Goal: Task Accomplishment & Management: Use online tool/utility

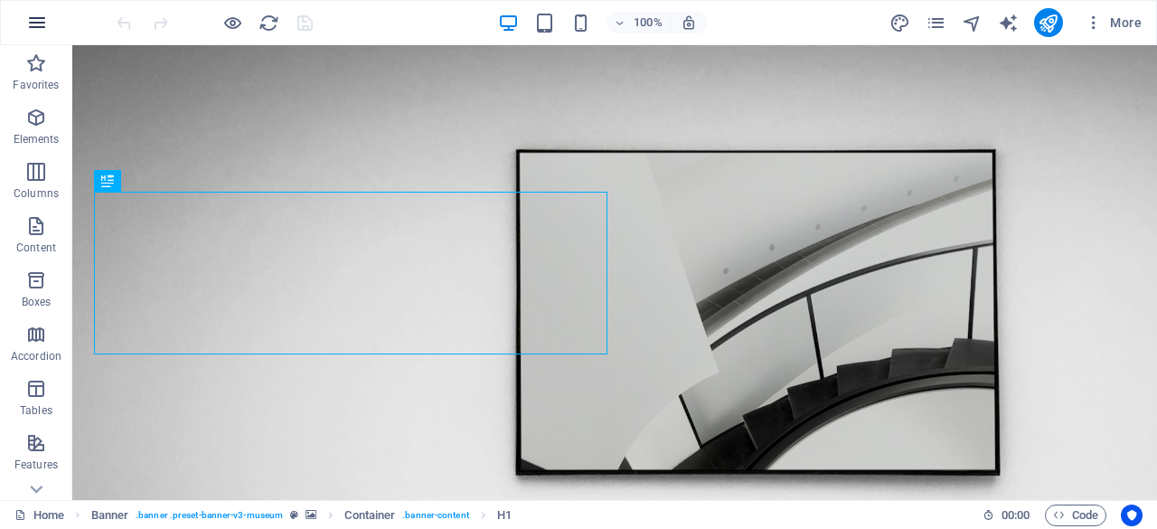
click at [42, 22] on icon "button" at bounding box center [37, 23] width 22 height 22
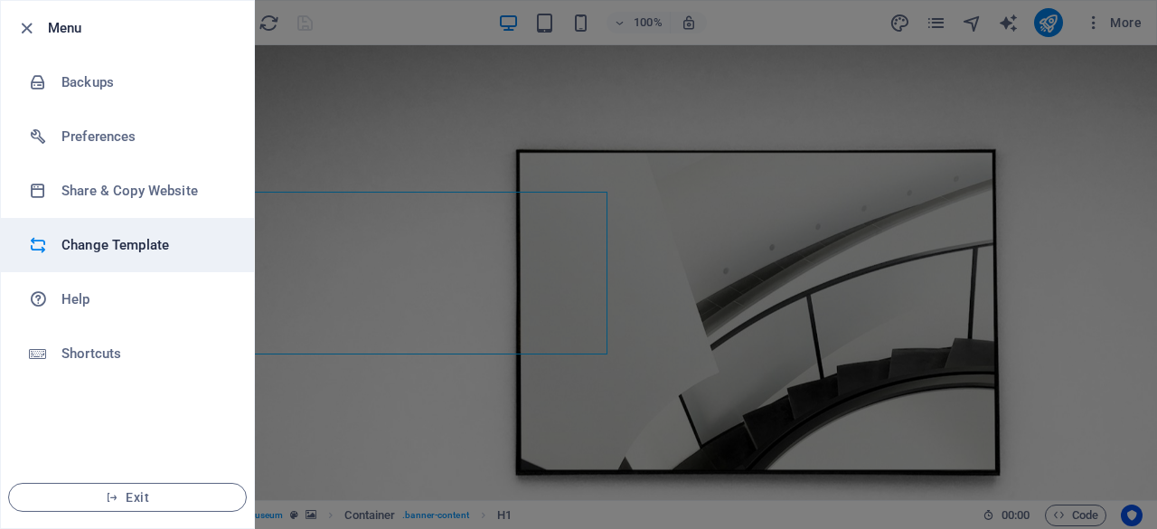
click at [144, 241] on h6 "Change Template" at bounding box center [144, 245] width 167 height 22
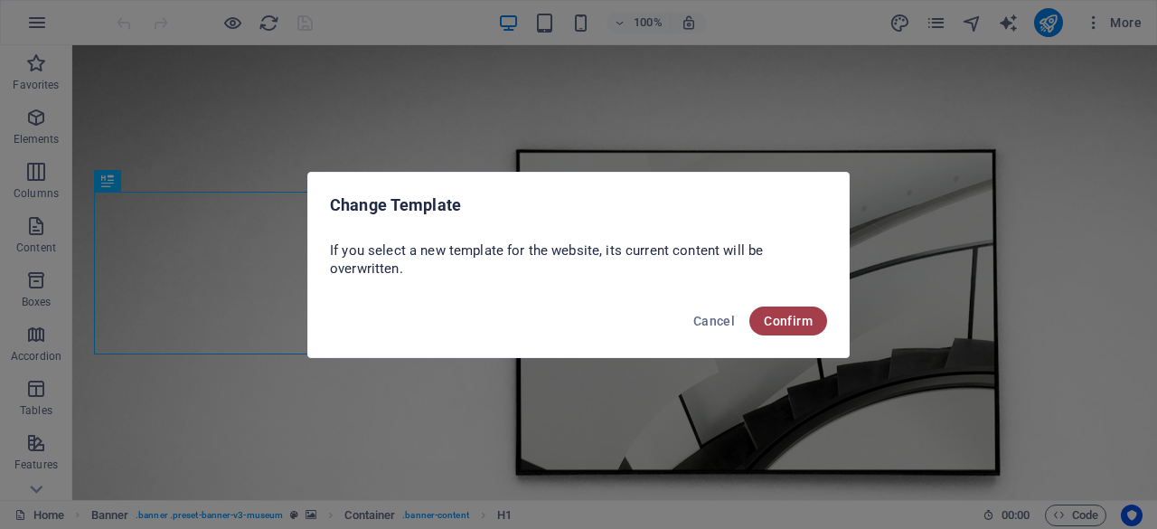
click at [779, 325] on span "Confirm" at bounding box center [788, 321] width 49 height 14
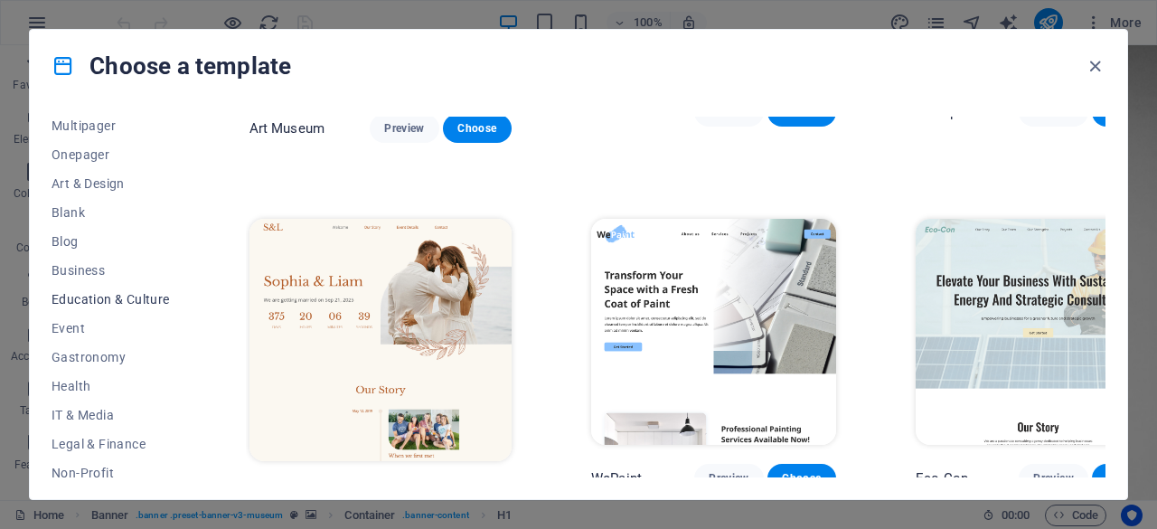
scroll to position [181, 0]
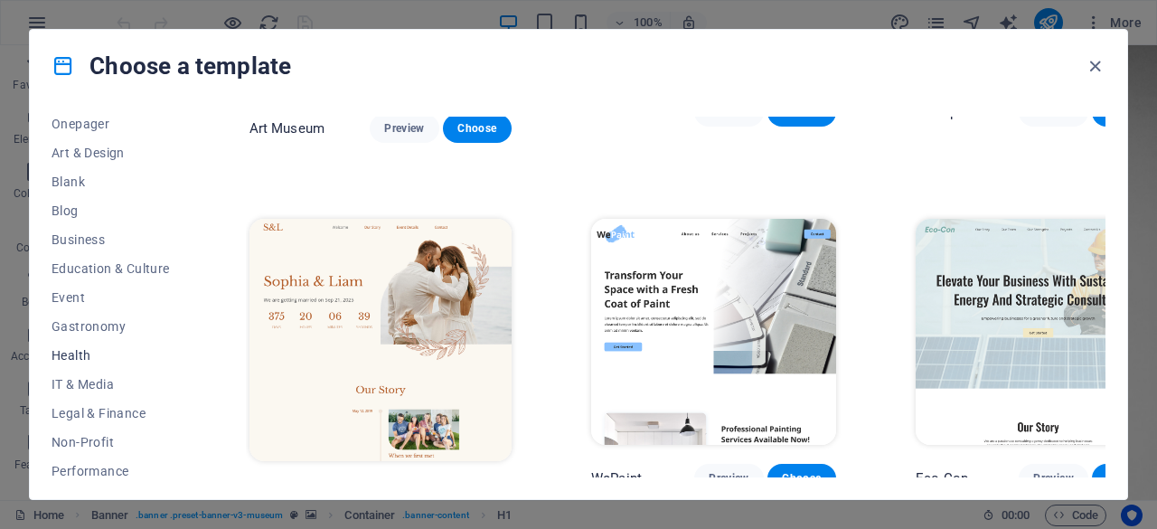
click at [83, 353] on span "Health" at bounding box center [111, 355] width 118 height 14
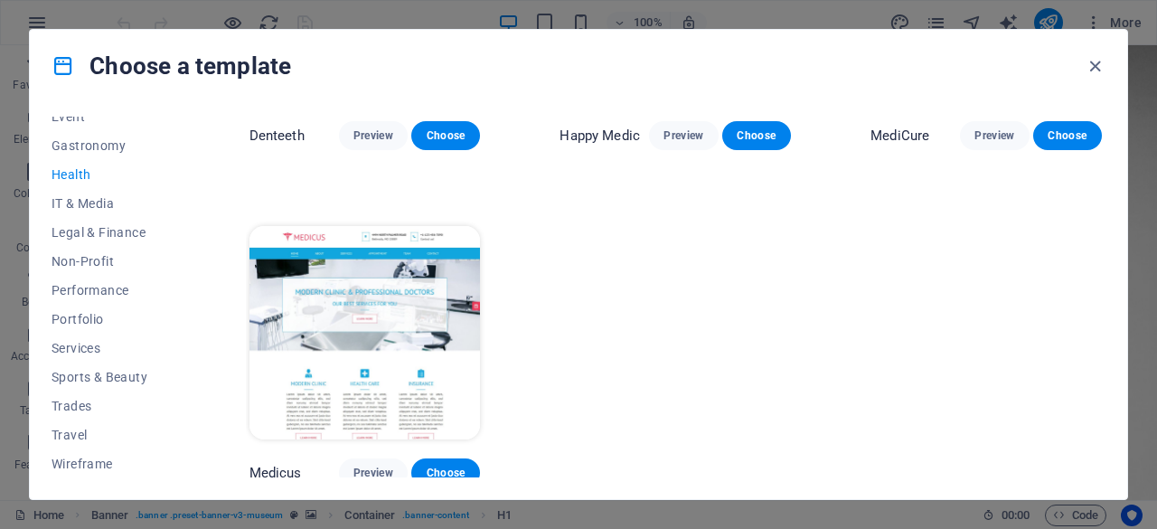
scroll to position [570, 0]
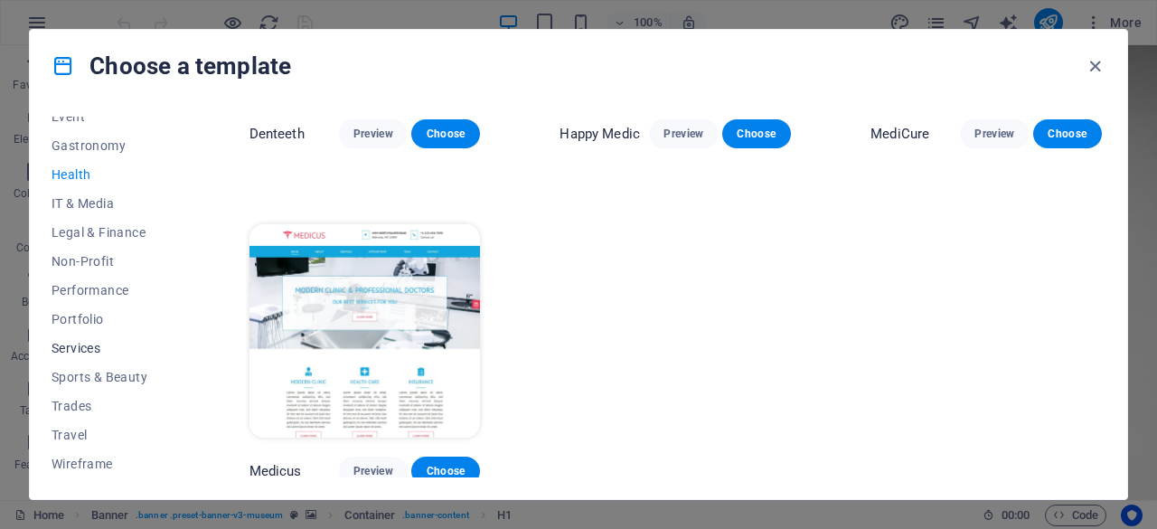
click at [83, 346] on span "Services" at bounding box center [111, 348] width 118 height 14
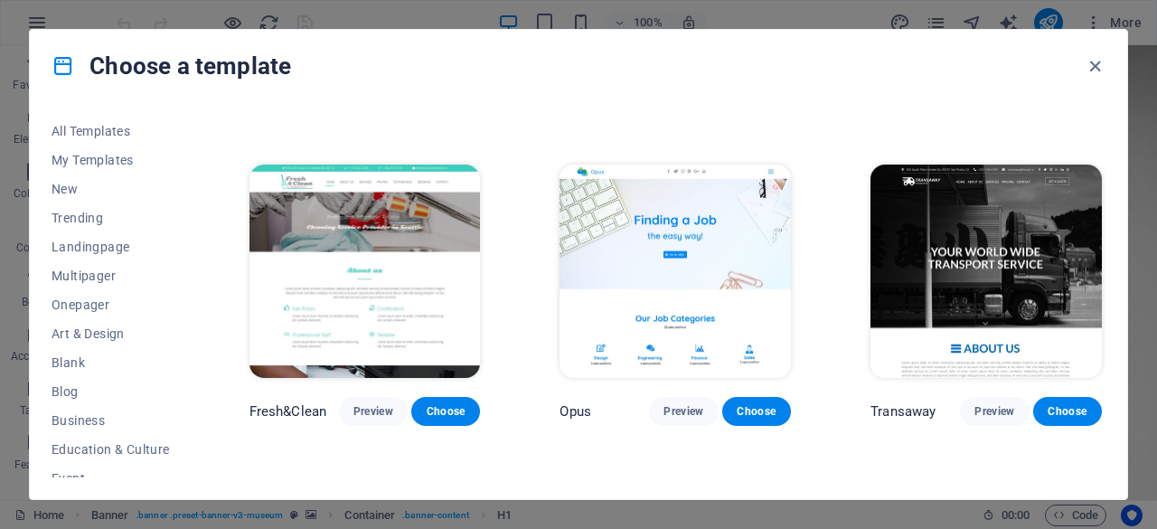
scroll to position [1931, 0]
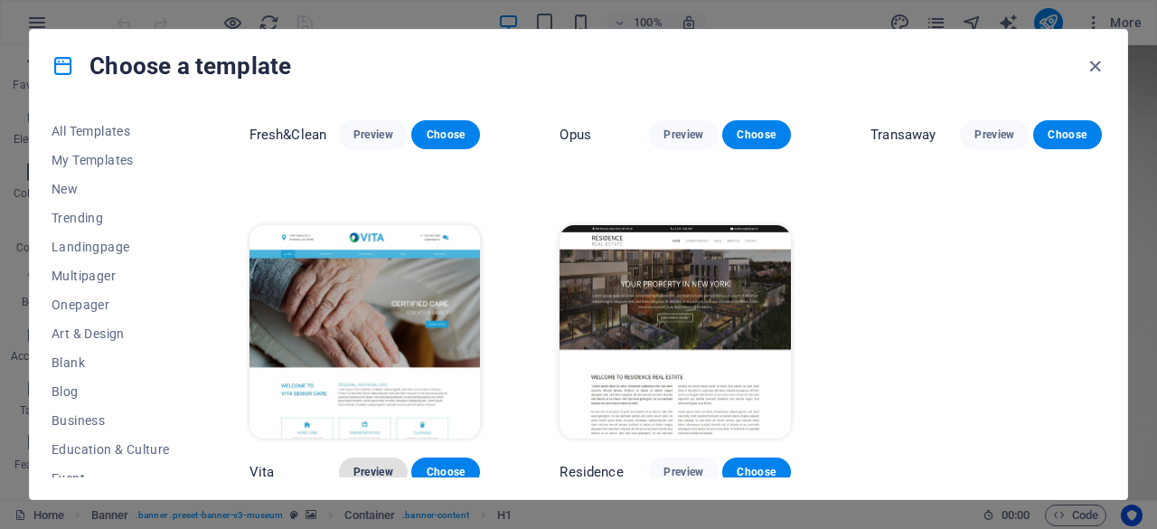
click at [356, 465] on span "Preview" at bounding box center [373, 472] width 40 height 14
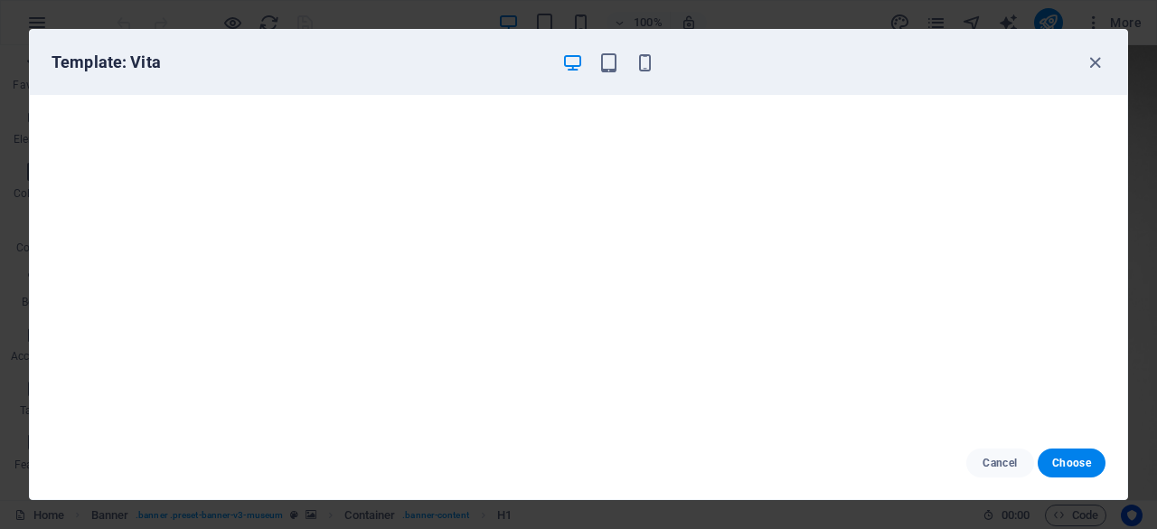
scroll to position [4, 0]
click at [1078, 467] on span "Choose" at bounding box center [1071, 463] width 39 height 14
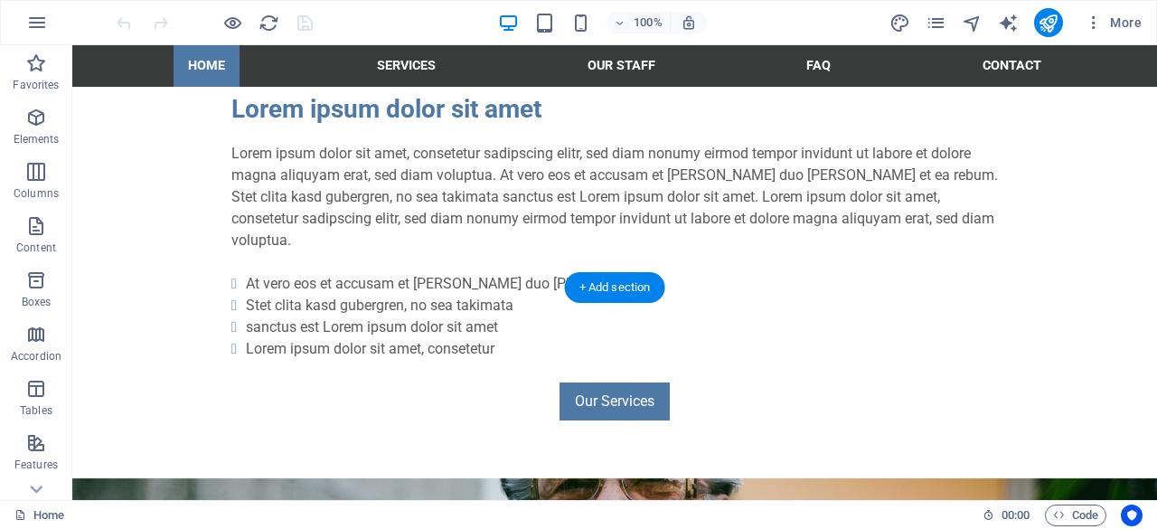
scroll to position [2036, 0]
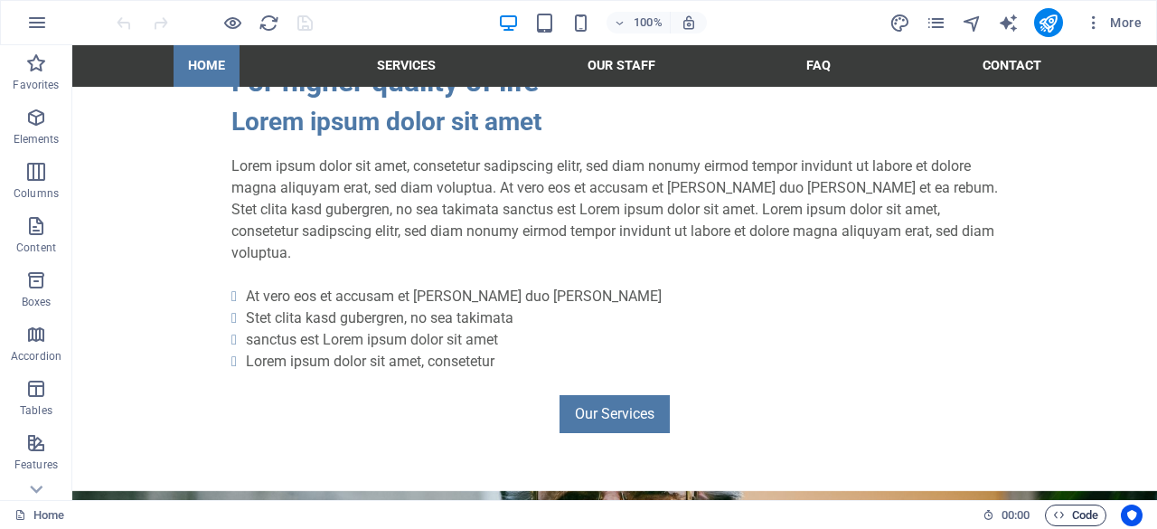
click at [1085, 522] on span "Code" at bounding box center [1075, 515] width 45 height 22
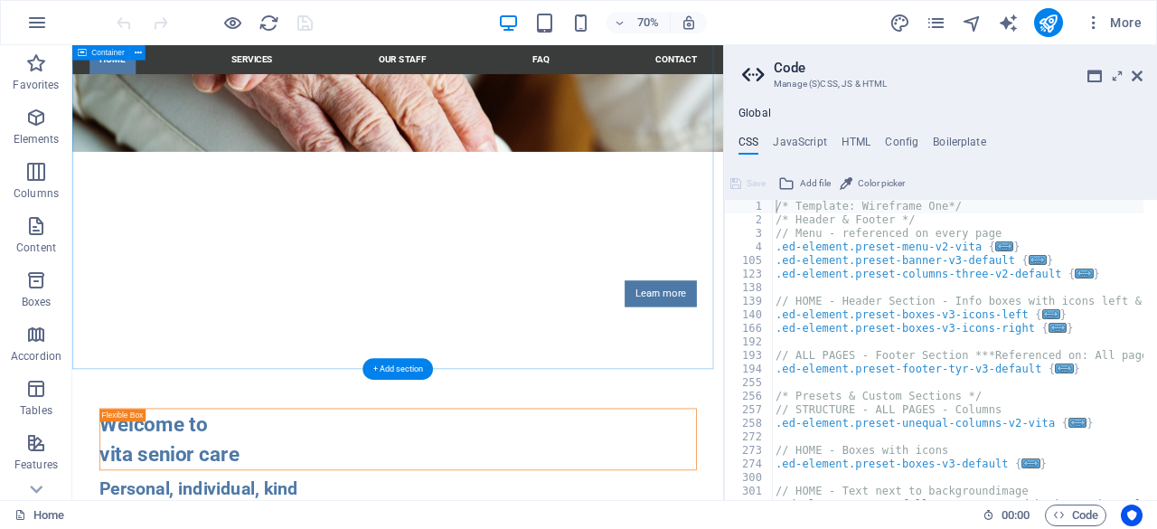
scroll to position [0, 0]
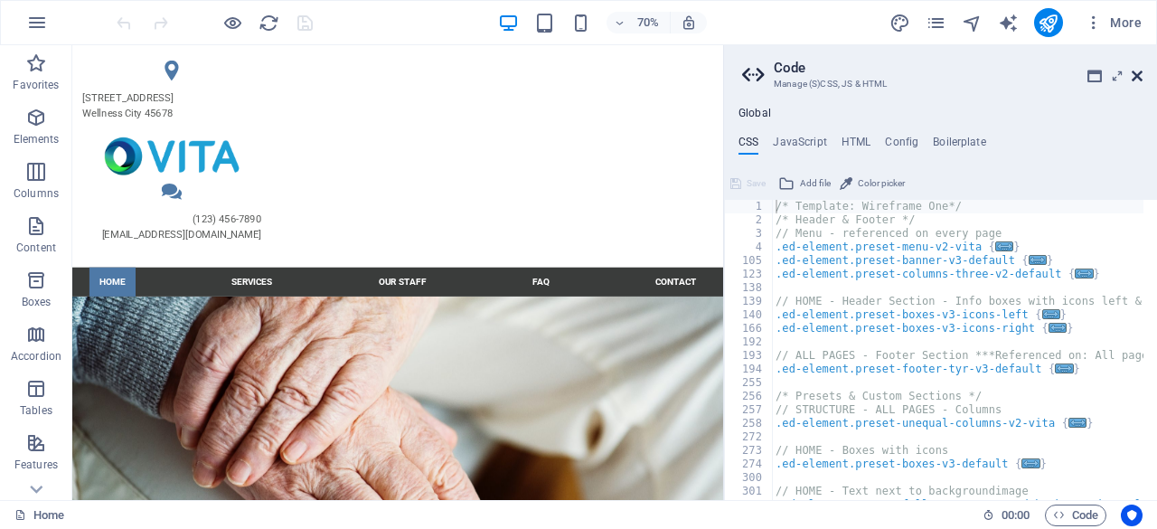
click at [1135, 76] on icon at bounding box center [1137, 76] width 11 height 14
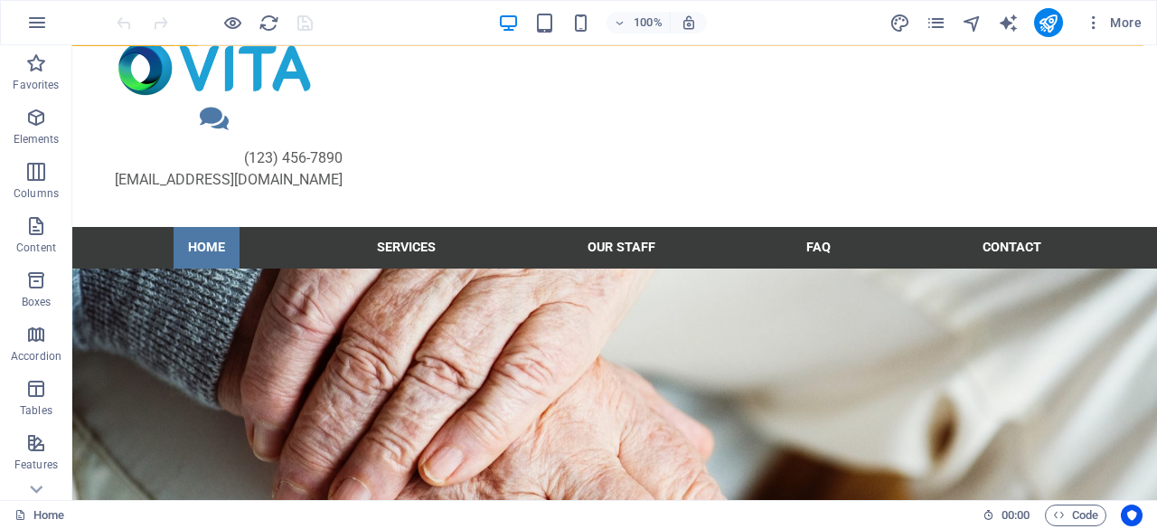
scroll to position [90, 0]
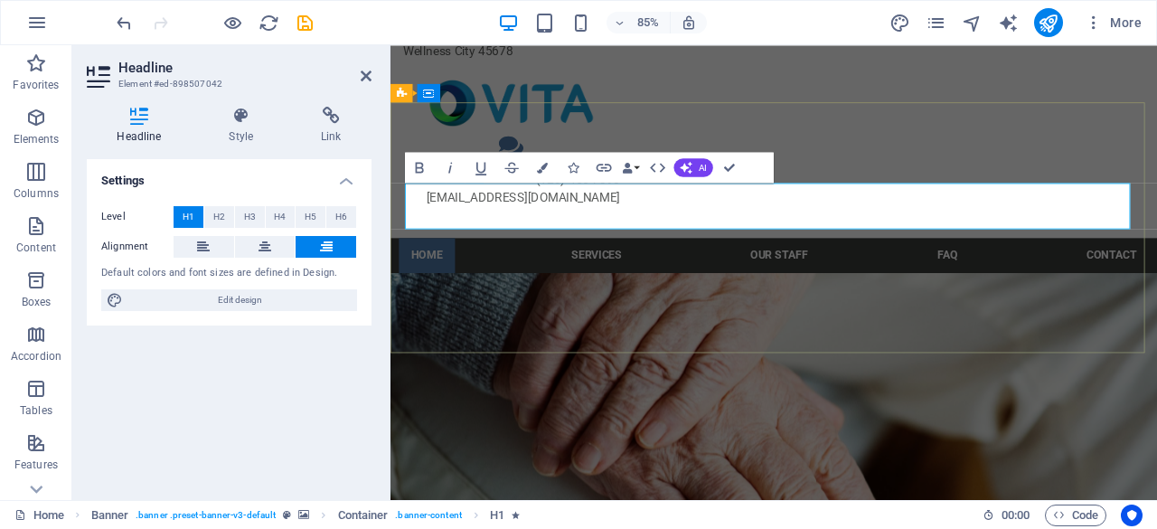
scroll to position [68, 0]
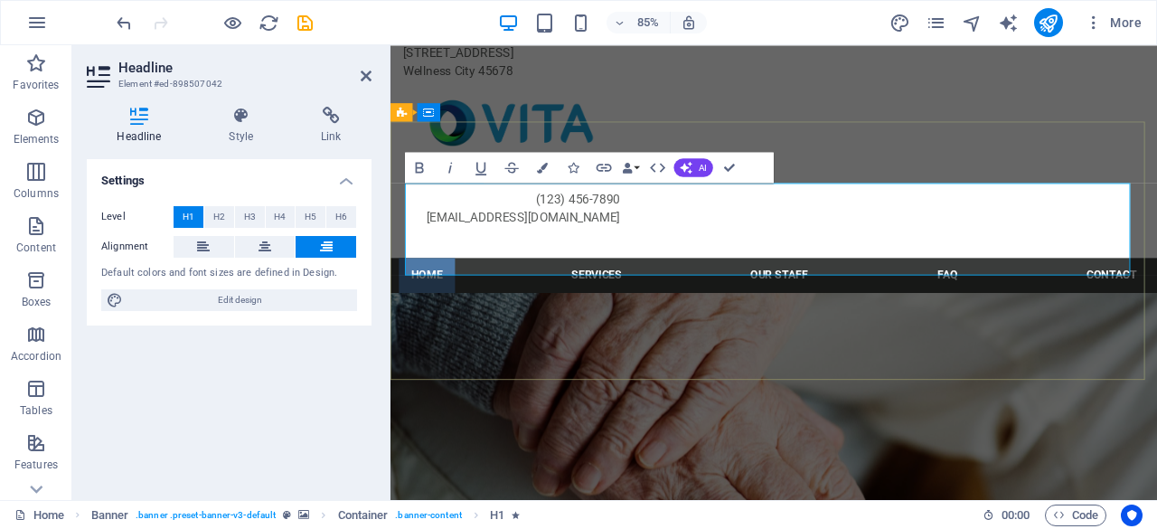
click at [201, 249] on icon at bounding box center [203, 247] width 13 height 22
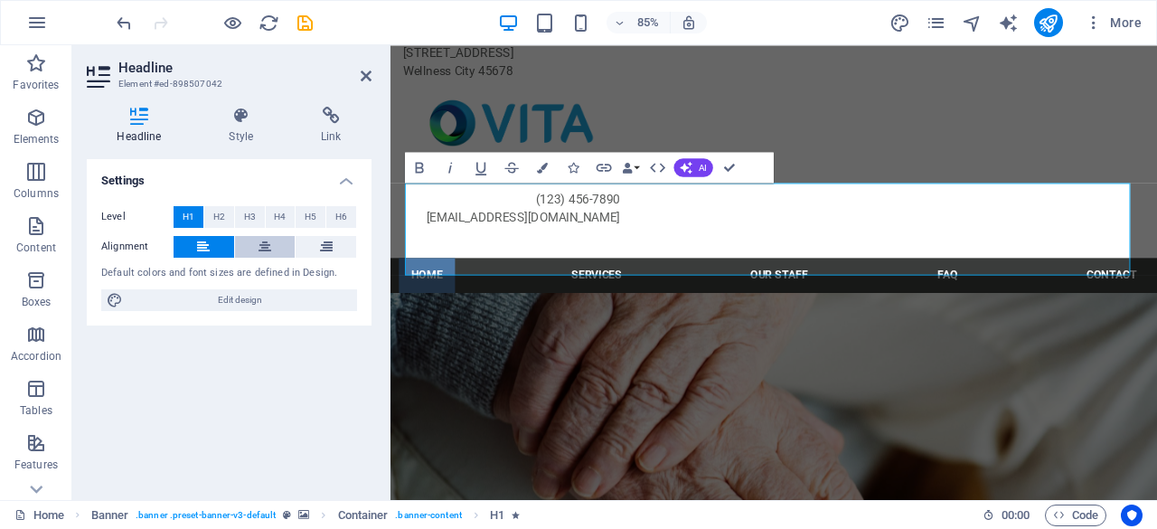
click at [269, 244] on icon at bounding box center [265, 247] width 13 height 22
click at [196, 243] on button at bounding box center [204, 247] width 61 height 22
click at [259, 236] on icon at bounding box center [265, 247] width 13 height 22
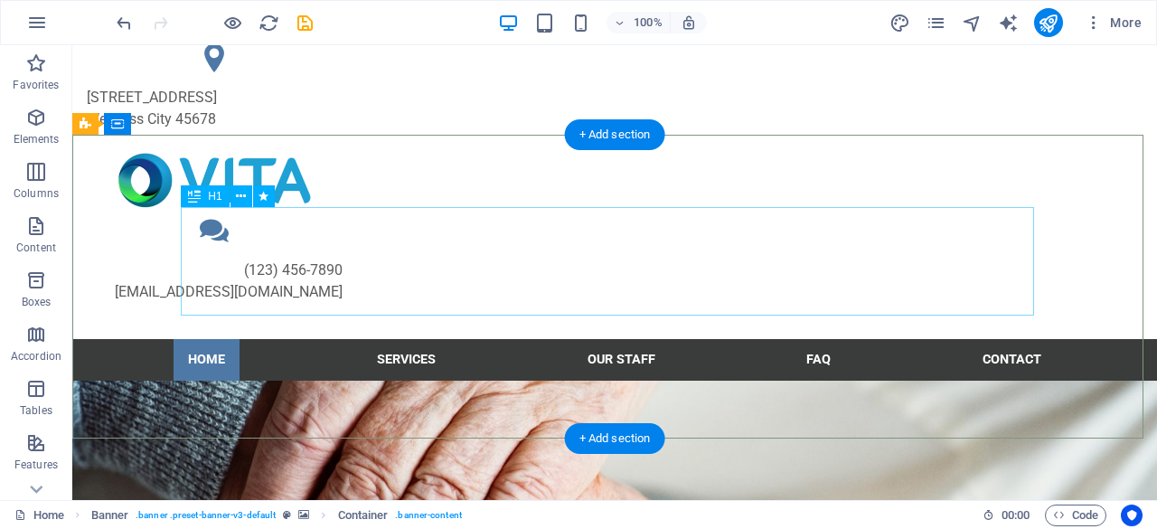
scroll to position [0, 0]
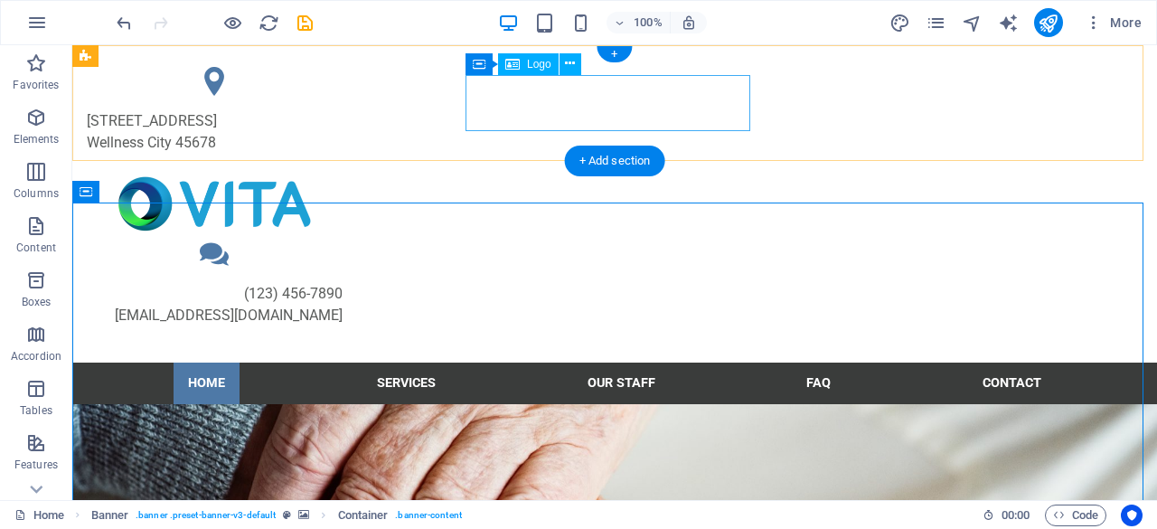
click at [357, 175] on div at bounding box center [214, 203] width 285 height 57
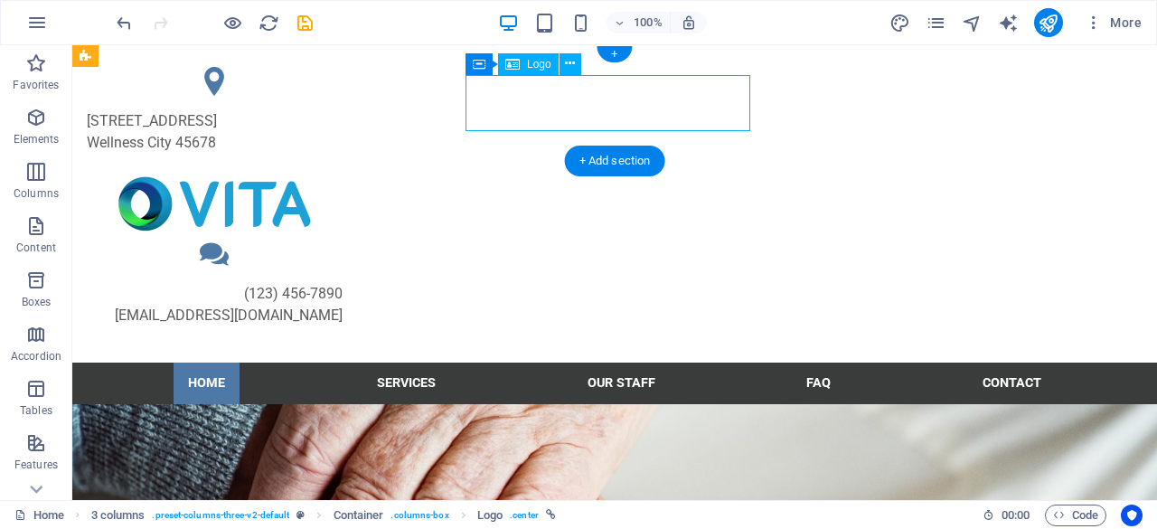
click at [357, 175] on div at bounding box center [214, 203] width 285 height 57
select select "px"
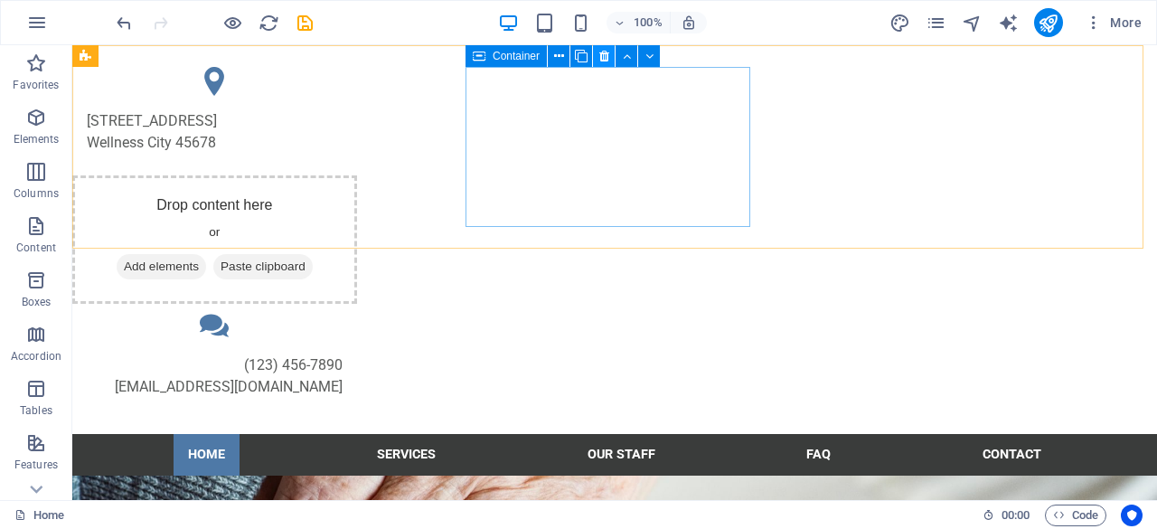
click at [603, 54] on icon at bounding box center [604, 56] width 10 height 19
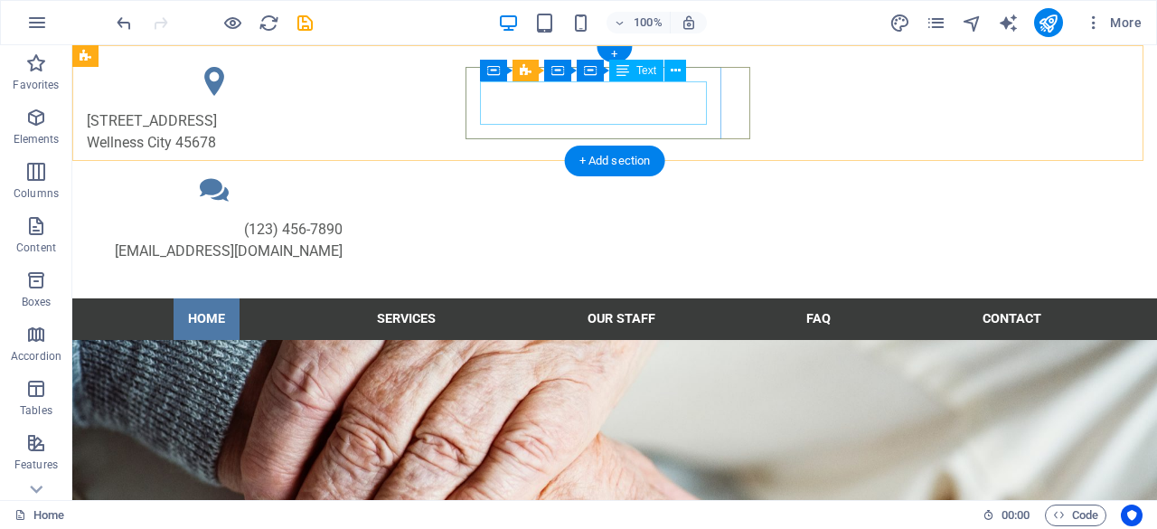
click at [343, 219] on div "(123) 456-7890 [EMAIL_ADDRESS][DOMAIN_NAME]" at bounding box center [215, 240] width 256 height 43
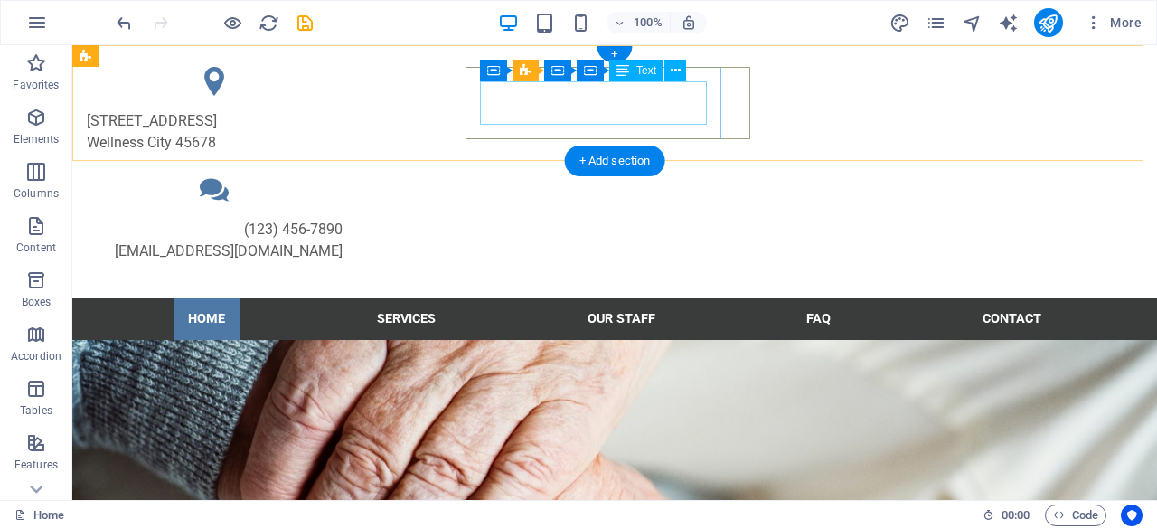
click at [343, 219] on div "(123) 456-7890 [EMAIL_ADDRESS][DOMAIN_NAME]" at bounding box center [215, 240] width 256 height 43
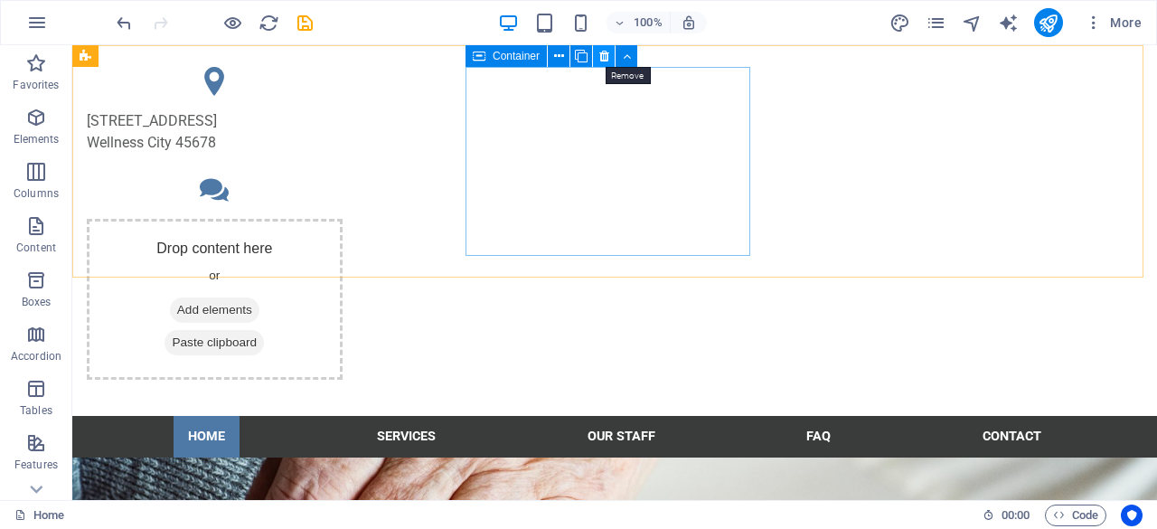
click at [601, 62] on icon at bounding box center [604, 56] width 10 height 19
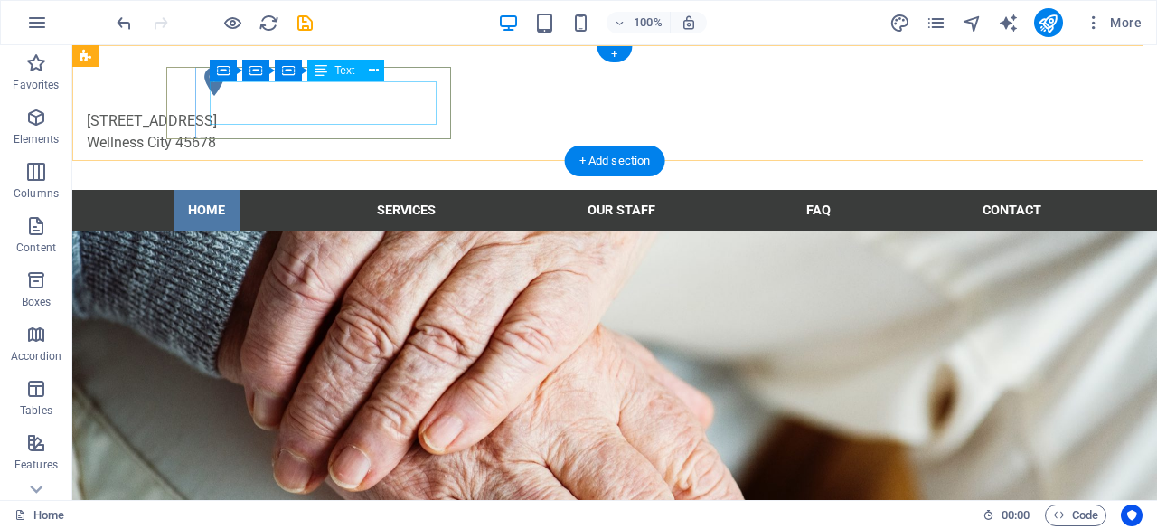
click at [300, 110] on div "[STREET_ADDRESS]" at bounding box center [215, 131] width 256 height 43
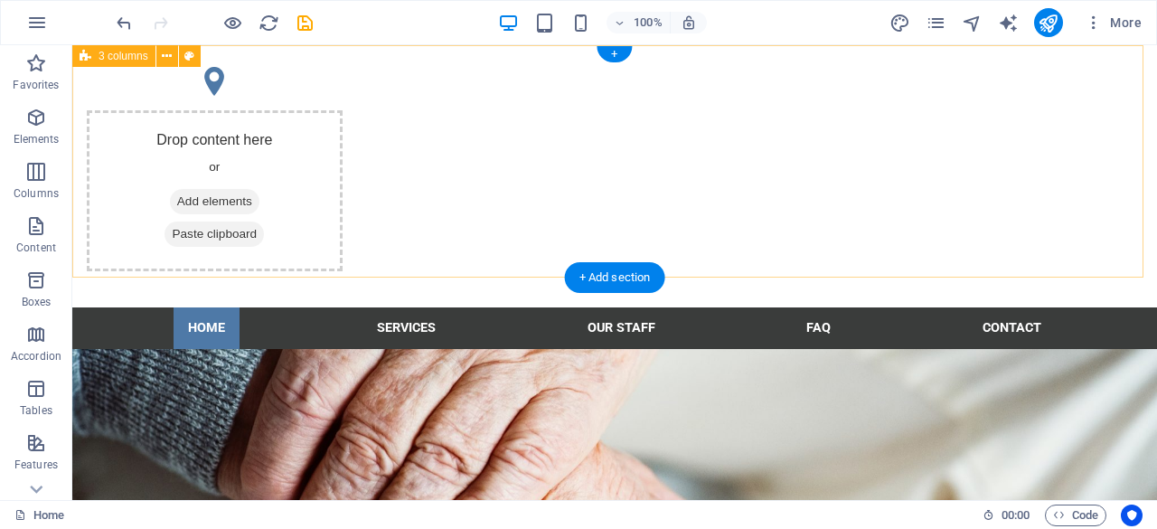
click at [568, 167] on div "Drop content here or Add elements Paste clipboard" at bounding box center [614, 176] width 1085 height 262
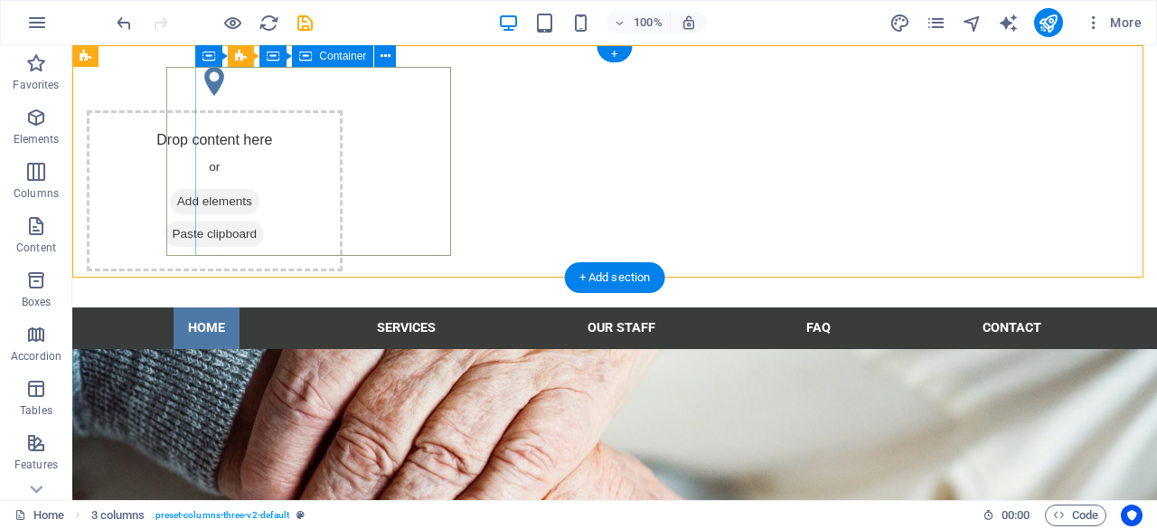
click at [259, 189] on span "Add elements" at bounding box center [214, 201] width 89 height 25
click at [386, 55] on icon at bounding box center [386, 56] width 10 height 19
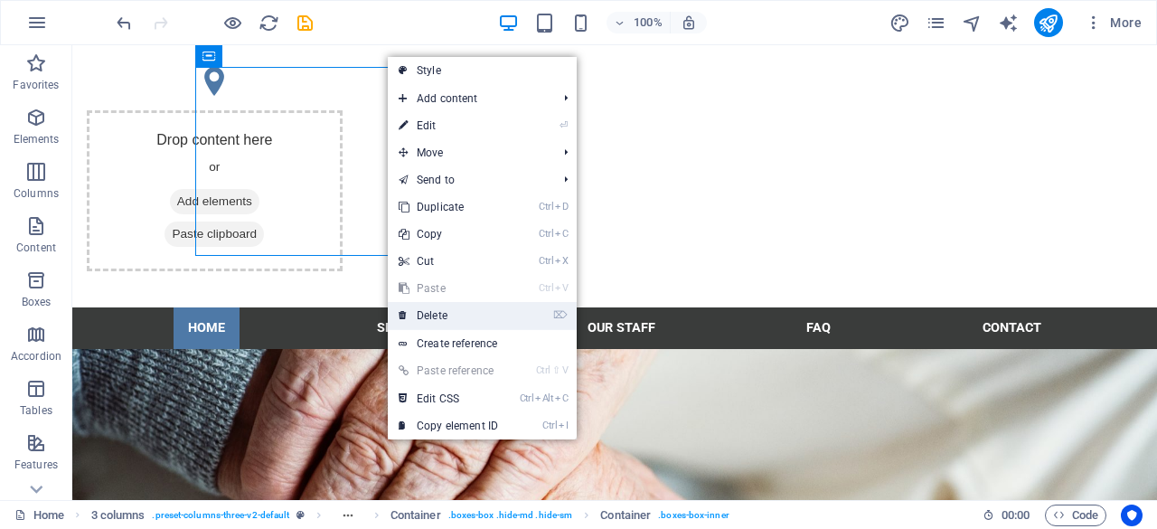
click at [458, 307] on link "⌦ Delete" at bounding box center [448, 315] width 121 height 27
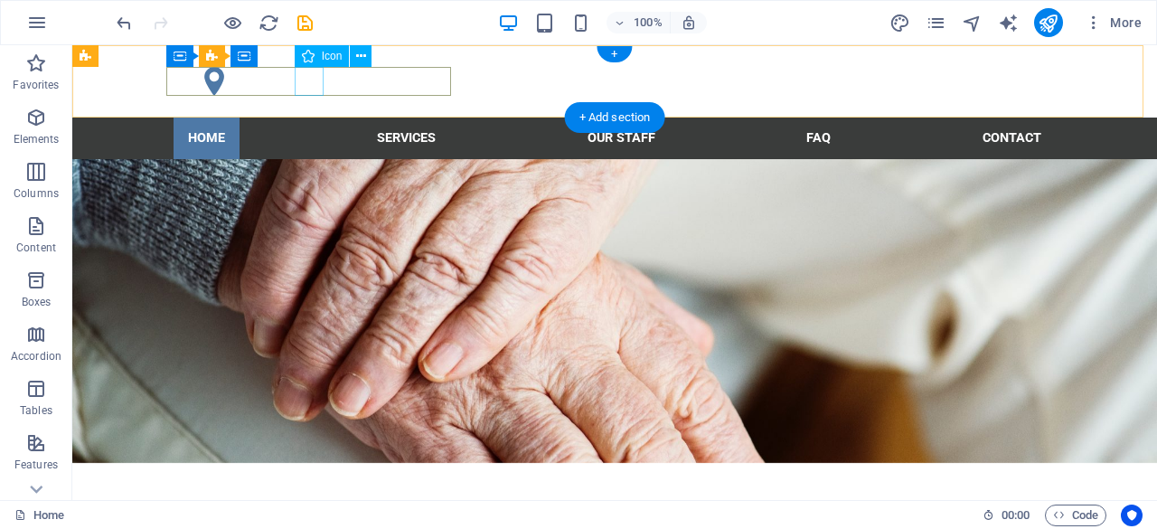
click at [322, 79] on figure at bounding box center [214, 81] width 285 height 29
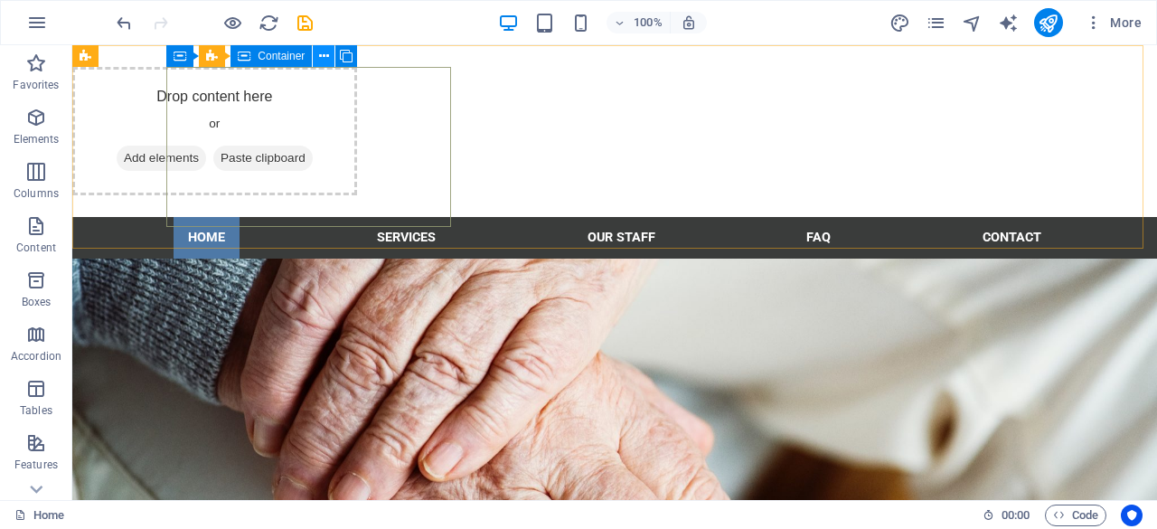
click at [327, 52] on icon at bounding box center [324, 56] width 10 height 19
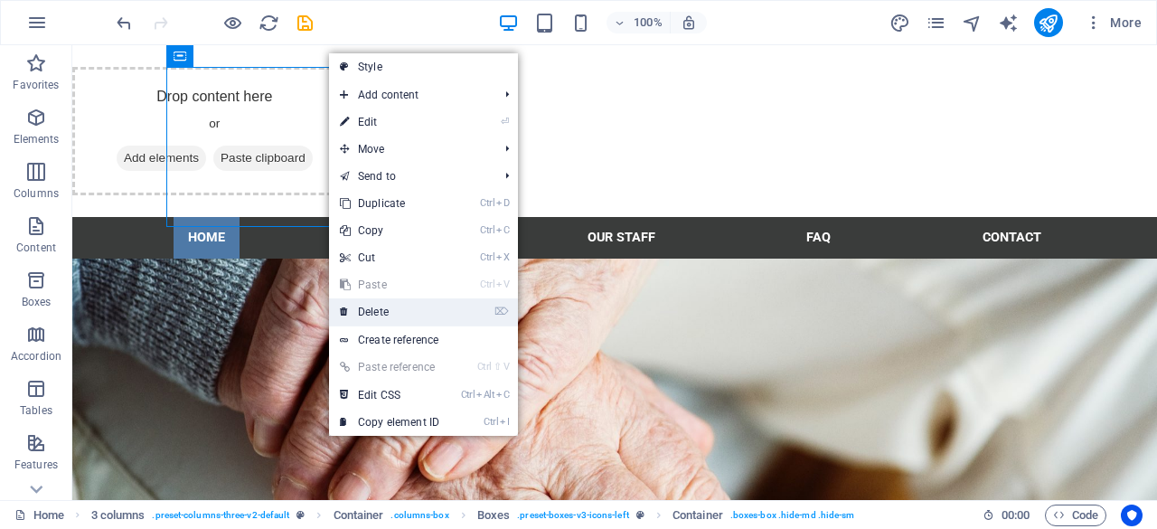
click at [394, 307] on link "⌦ Delete" at bounding box center [389, 311] width 121 height 27
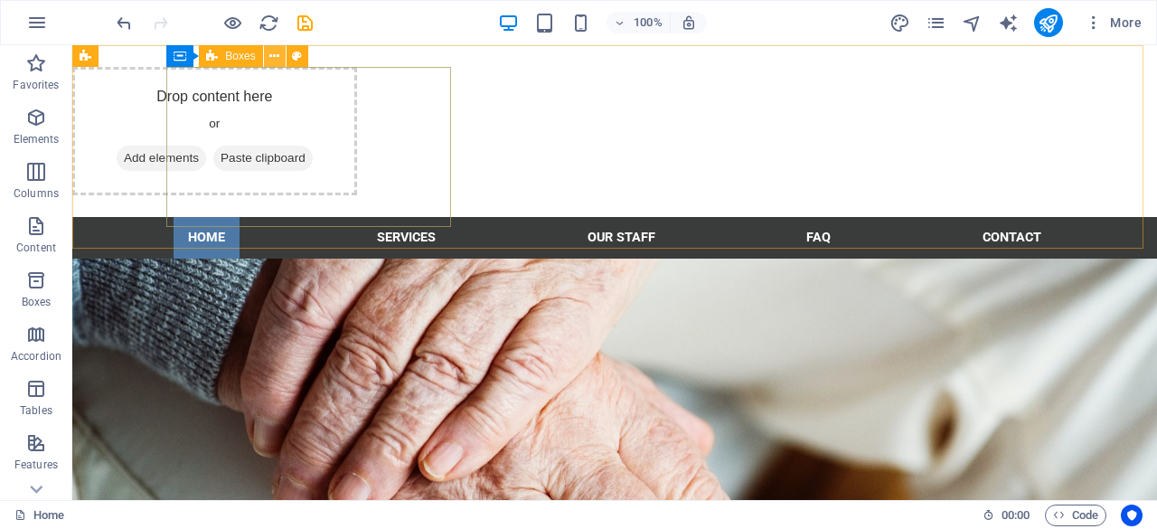
click at [279, 60] on button at bounding box center [275, 56] width 22 height 22
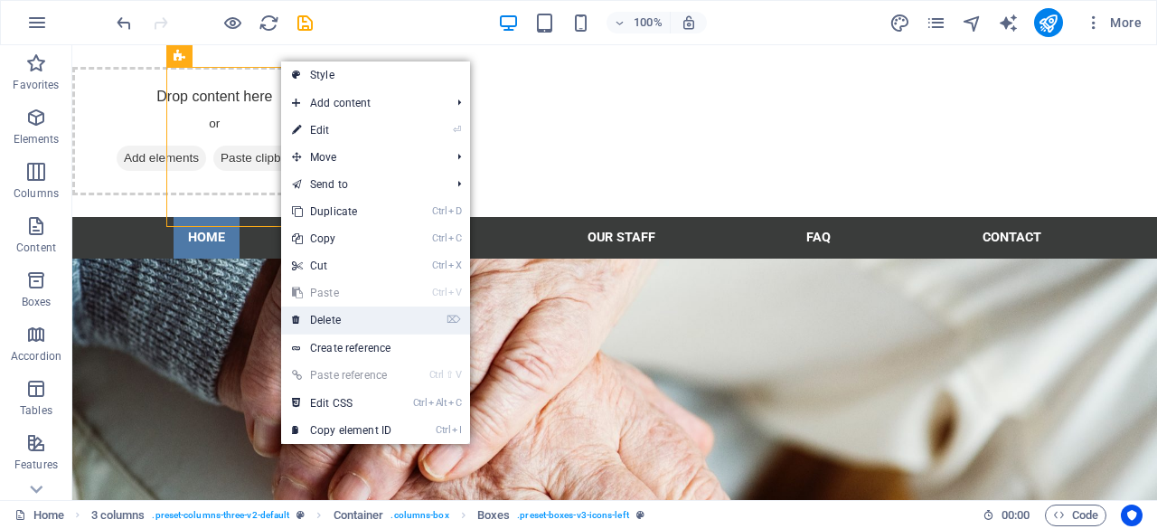
click at [349, 323] on link "⌦ Delete" at bounding box center [341, 319] width 121 height 27
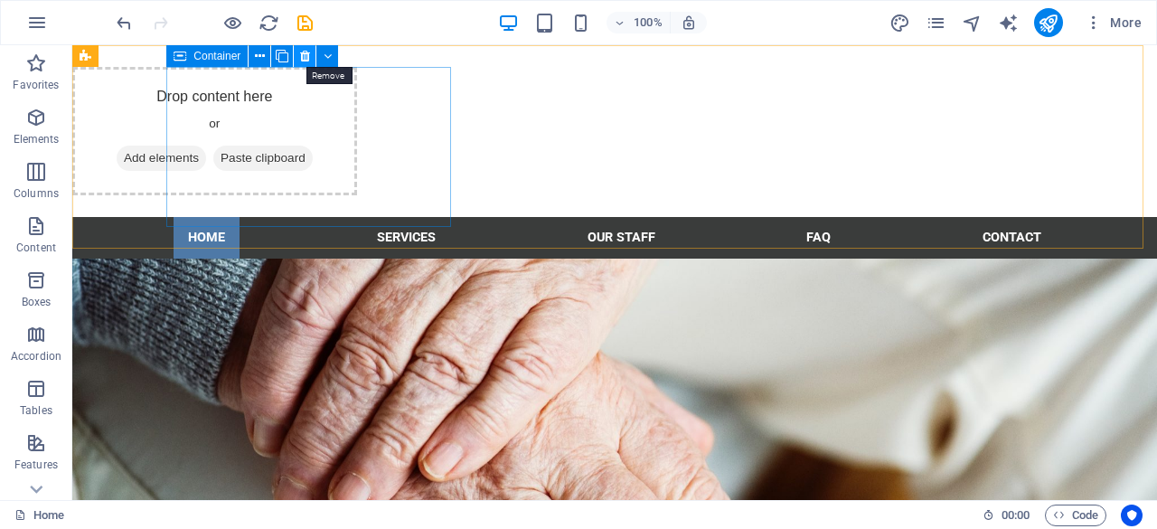
click at [304, 52] on icon at bounding box center [305, 56] width 10 height 19
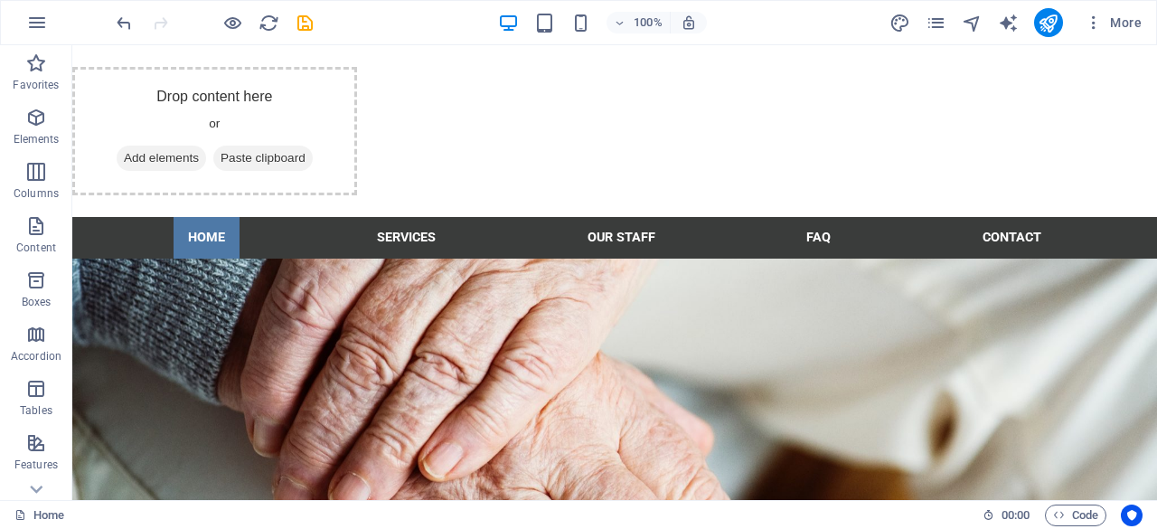
drag, startPoint x: 598, startPoint y: 194, endPoint x: 635, endPoint y: 42, distance: 156.1
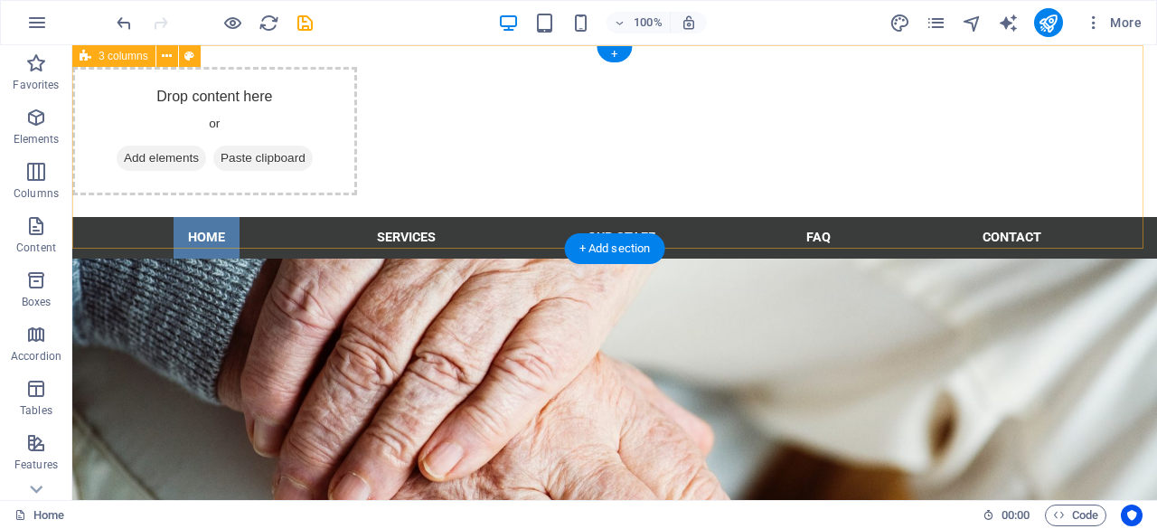
click at [788, 166] on div "Drop content here or Add elements Paste clipboard" at bounding box center [614, 131] width 1085 height 172
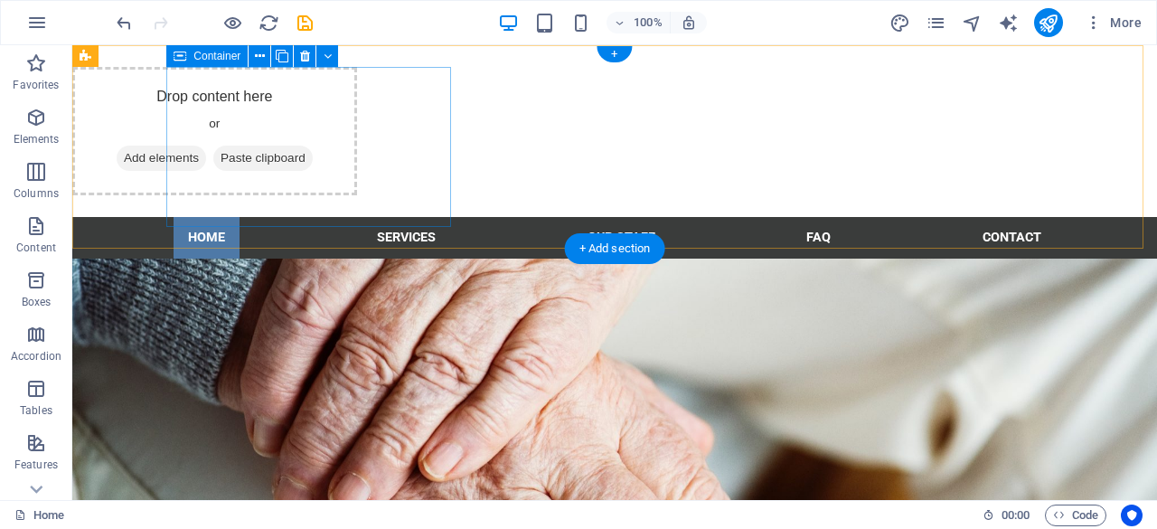
click at [297, 133] on div "Drop content here or Add elements Paste clipboard" at bounding box center [214, 131] width 285 height 128
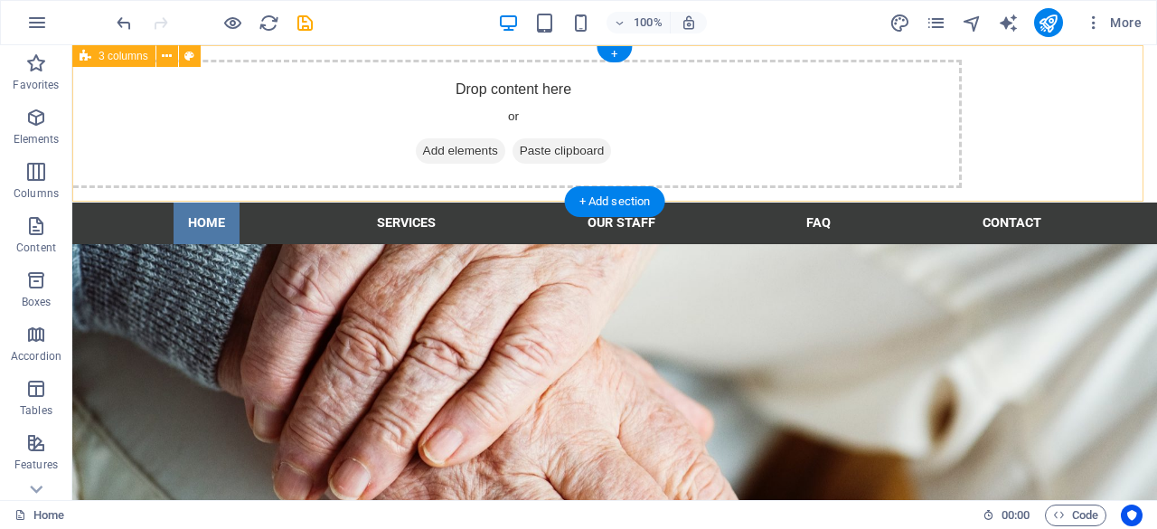
click at [1070, 114] on div "Drop content here or Add elements Paste clipboard" at bounding box center [614, 123] width 1085 height 157
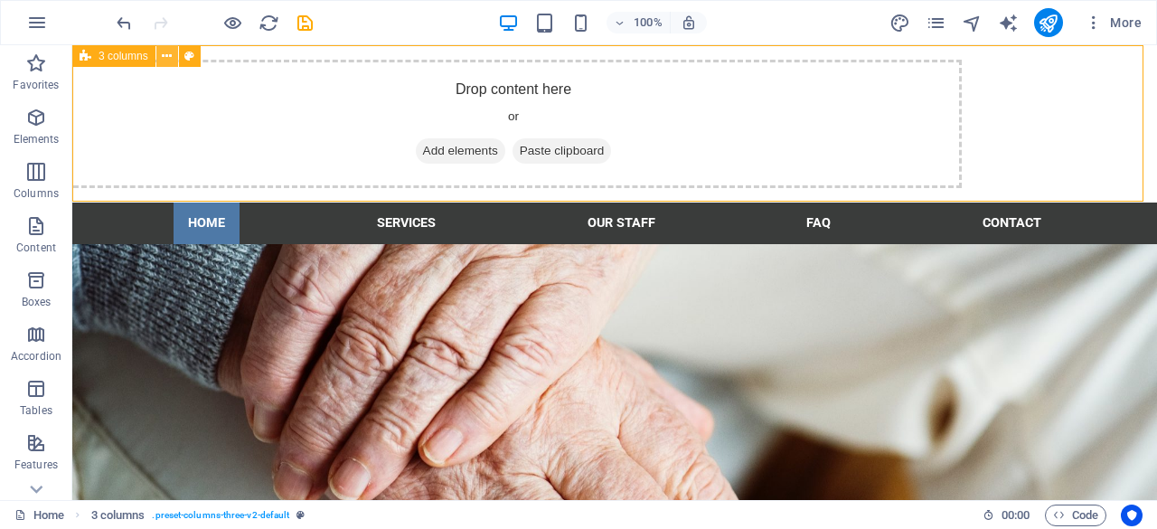
click at [160, 59] on button at bounding box center [167, 56] width 22 height 22
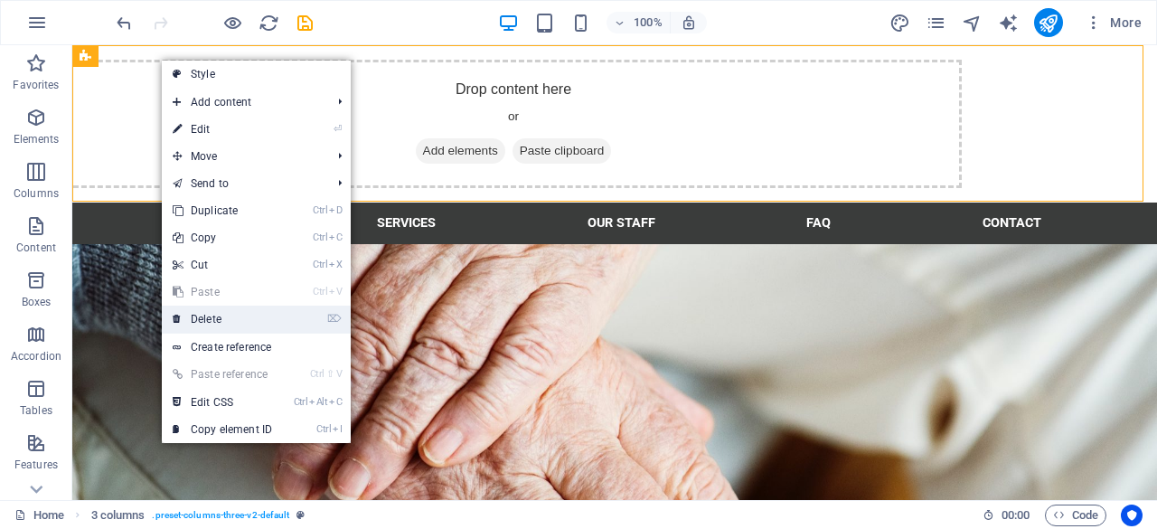
click at [192, 308] on link "⌦ Delete" at bounding box center [222, 319] width 121 height 27
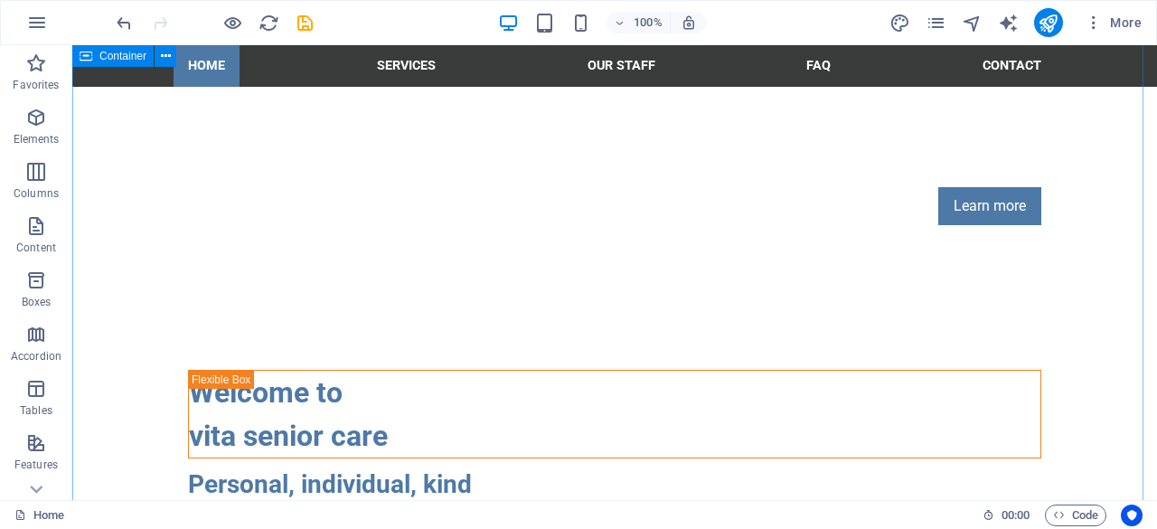
scroll to position [127, 0]
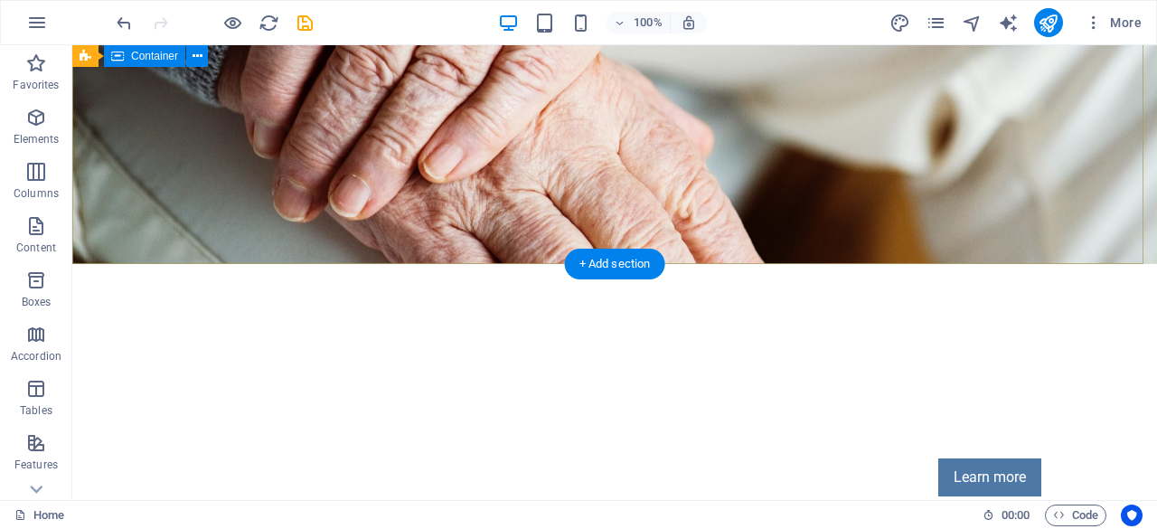
click at [1084, 264] on div "Your Trusted Partner for Catering, Health Foods, and Frozen Storage Learn more" at bounding box center [614, 416] width 1085 height 305
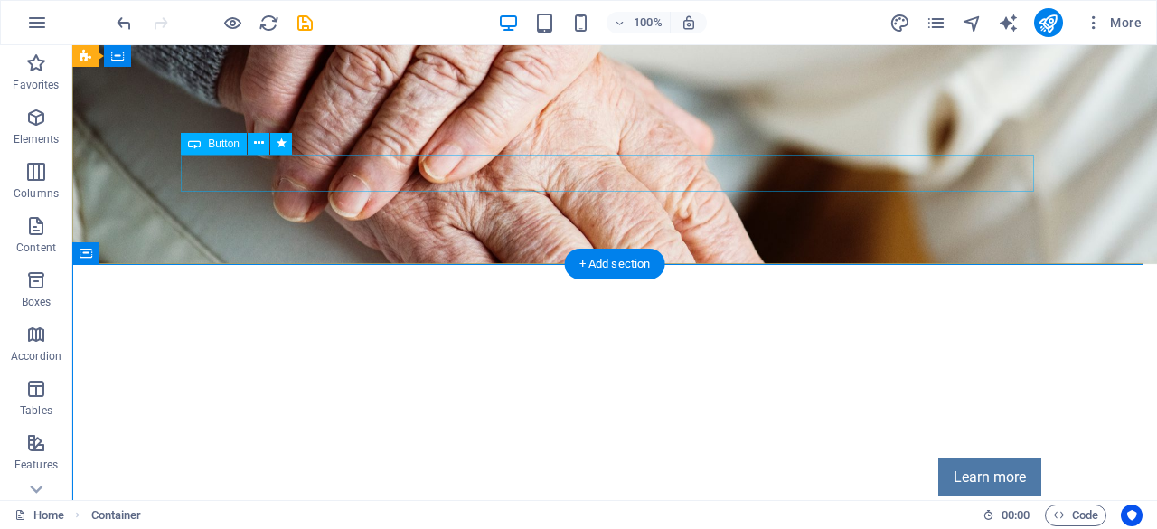
click at [1003, 458] on div "Learn more" at bounding box center [614, 477] width 853 height 38
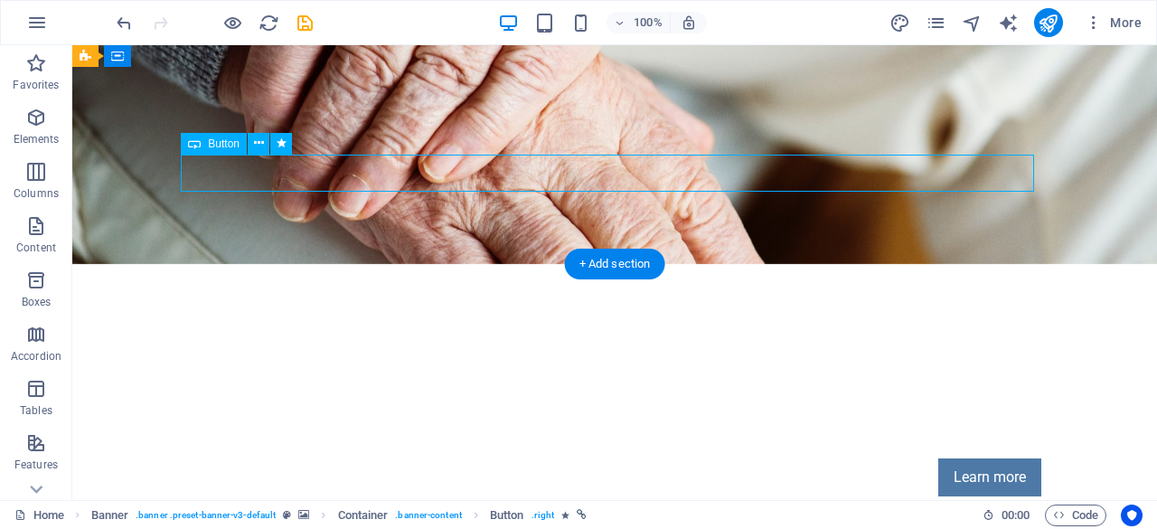
drag, startPoint x: 1003, startPoint y: 175, endPoint x: 616, endPoint y: 167, distance: 387.9
click at [616, 458] on div "Learn more" at bounding box center [614, 477] width 853 height 38
click at [973, 458] on div "Learn more" at bounding box center [614, 477] width 853 height 38
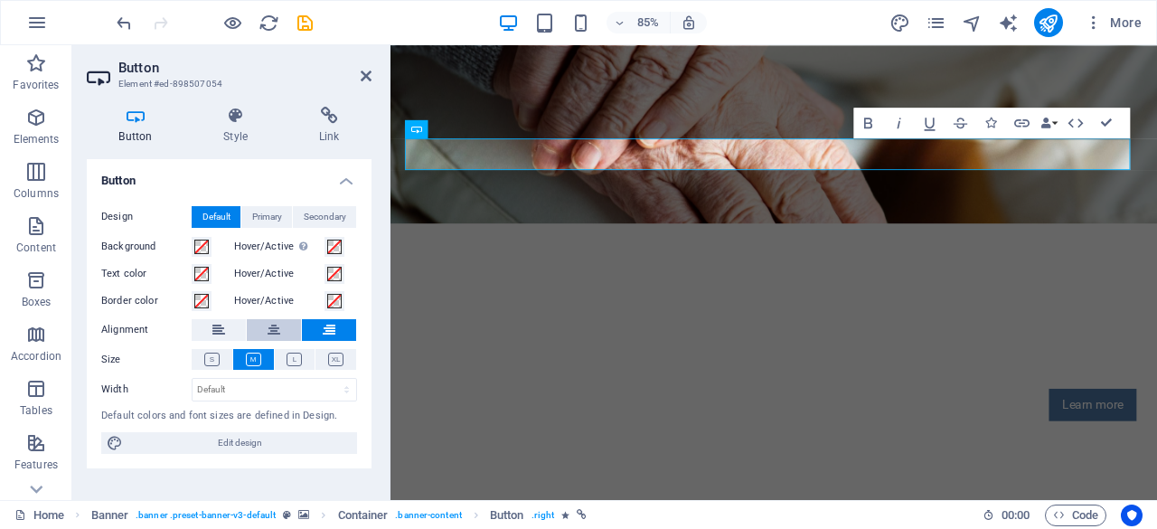
click at [266, 329] on button at bounding box center [274, 330] width 54 height 22
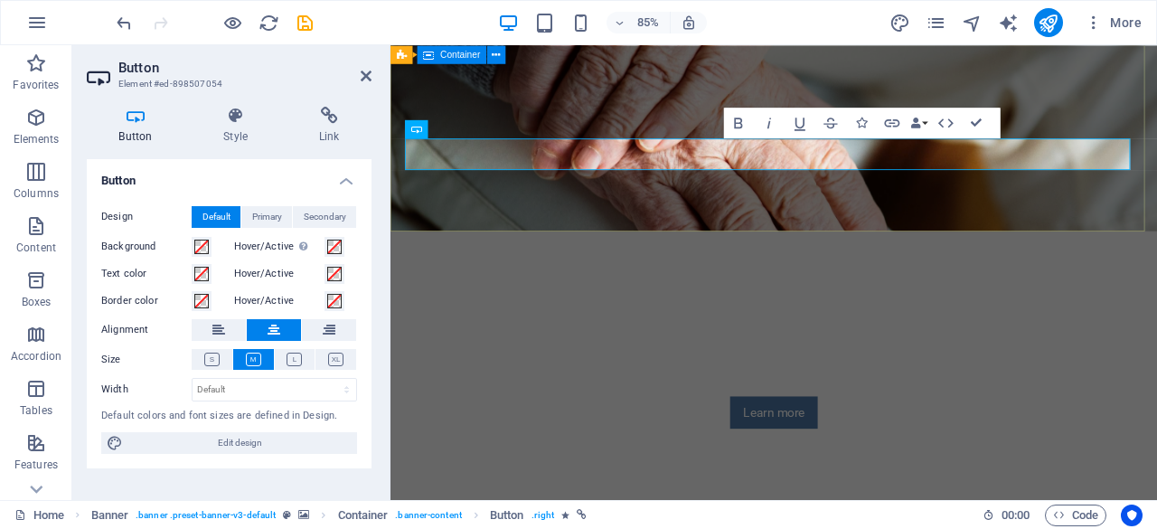
click at [754, 264] on div "Your Trusted Partner for Catering, Health Foods, and Frozen Storage Learn more" at bounding box center [842, 416] width 902 height 305
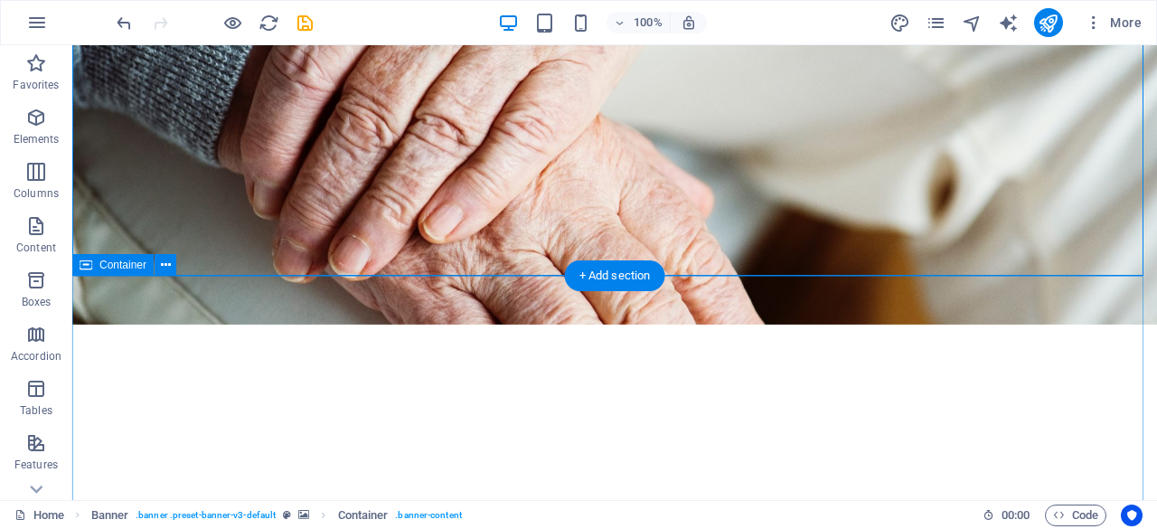
scroll to position [0, 0]
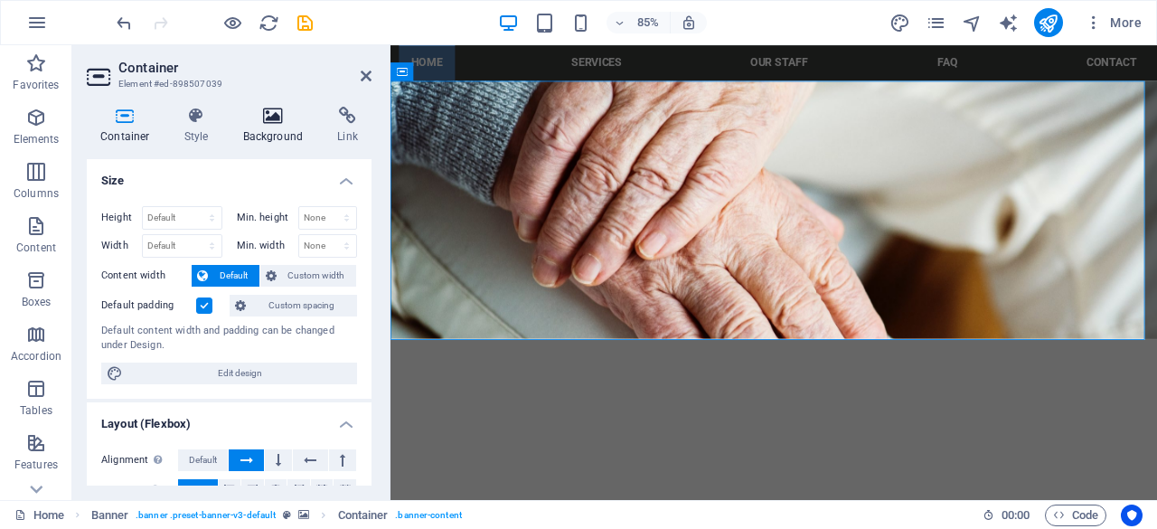
click at [275, 118] on icon at bounding box center [274, 116] width 88 height 18
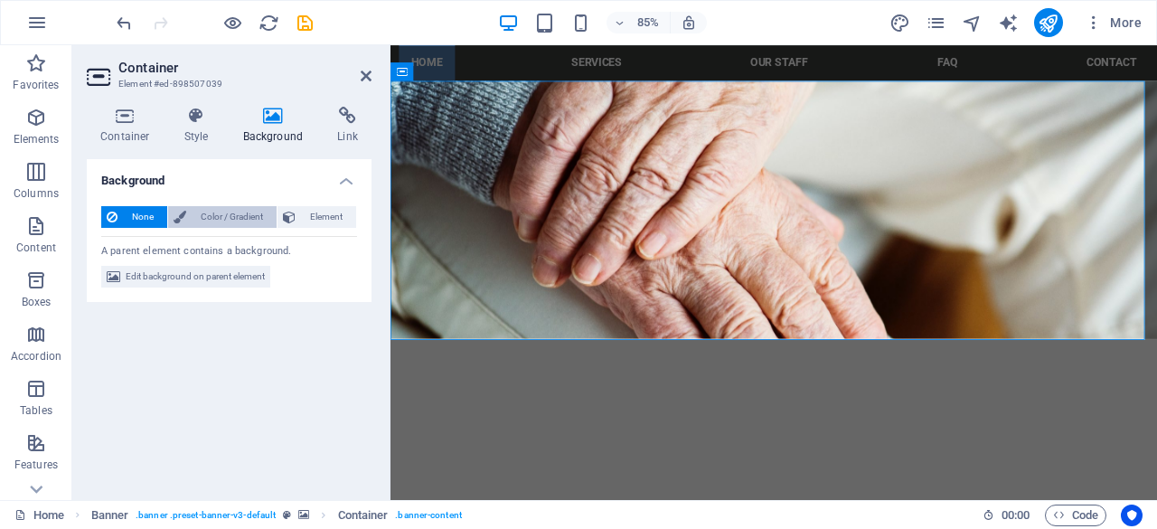
click at [201, 211] on span "Color / Gradient" at bounding box center [232, 217] width 80 height 22
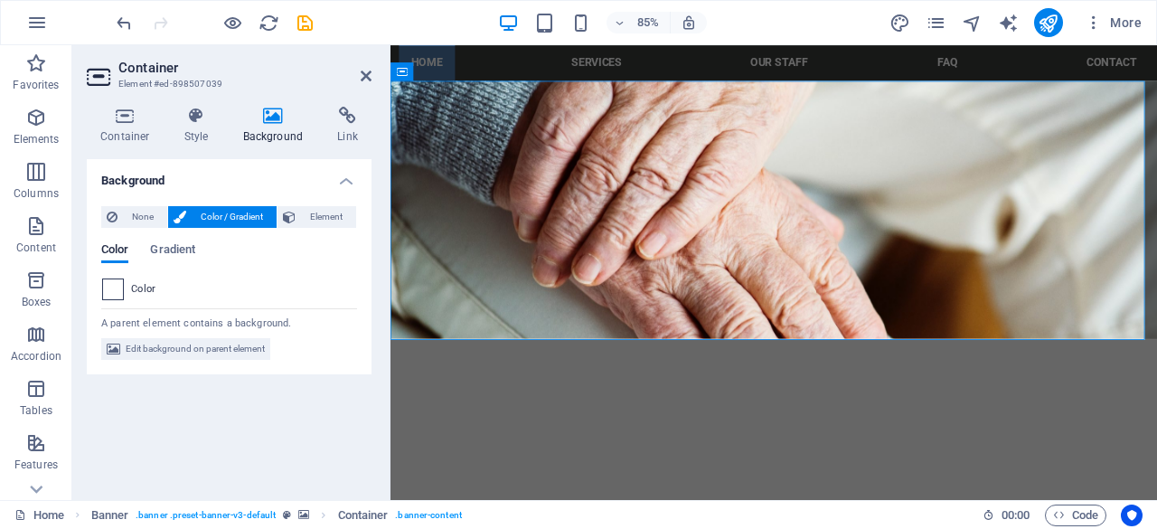
click at [114, 290] on span at bounding box center [113, 289] width 20 height 20
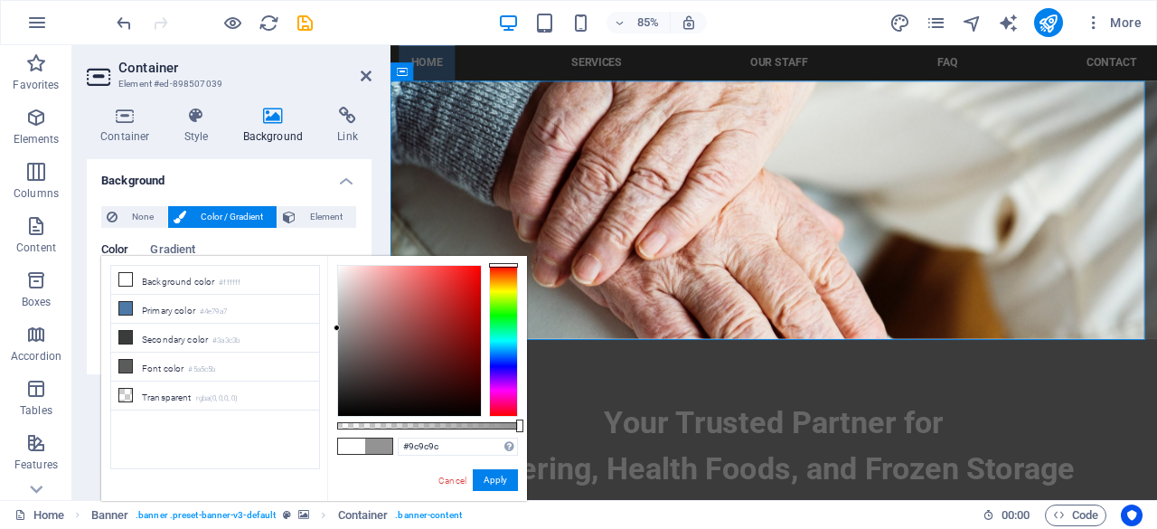
type input "#a0a0a0"
drag, startPoint x: 381, startPoint y: 312, endPoint x: 334, endPoint y: 321, distance: 47.0
click at [338, 321] on div at bounding box center [409, 341] width 143 height 150
click at [307, 220] on span "Element" at bounding box center [326, 217] width 50 height 22
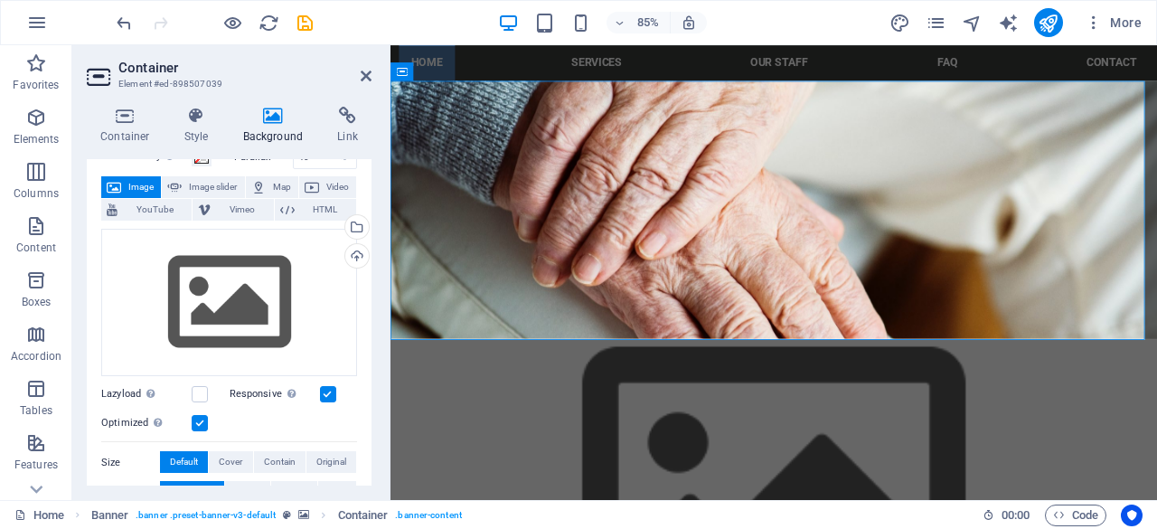
click at [130, 181] on span "Image" at bounding box center [141, 187] width 29 height 22
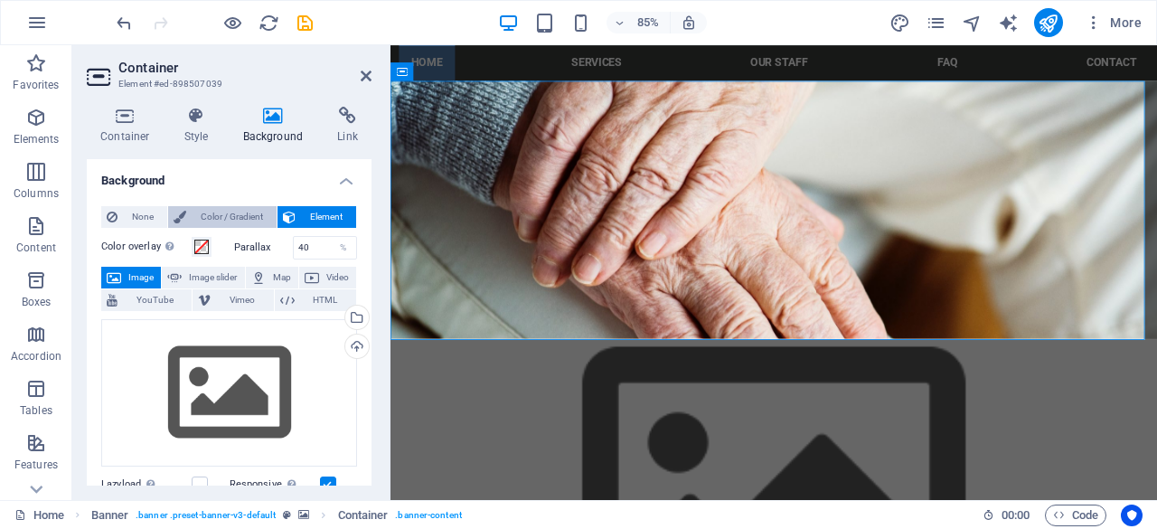
click at [221, 216] on span "Color / Gradient" at bounding box center [232, 217] width 80 height 22
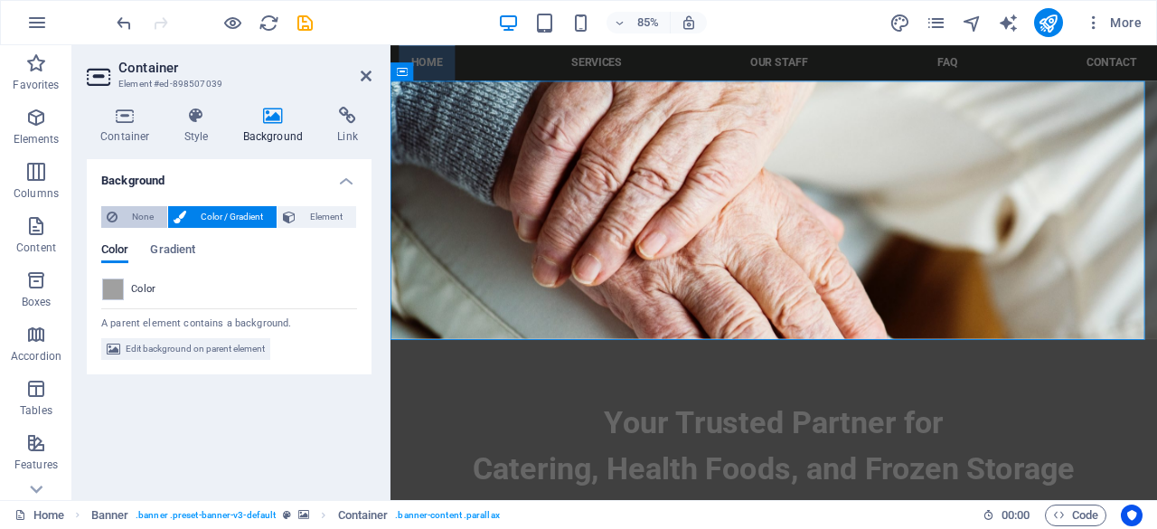
click at [141, 218] on span "None" at bounding box center [142, 217] width 39 height 22
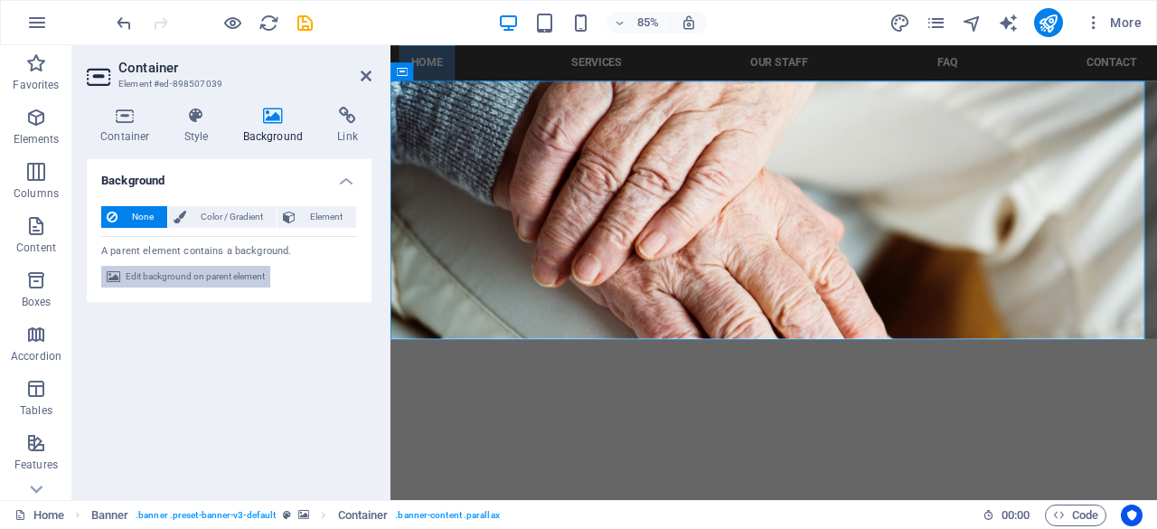
click at [171, 278] on span "Edit background on parent element" at bounding box center [195, 277] width 139 height 22
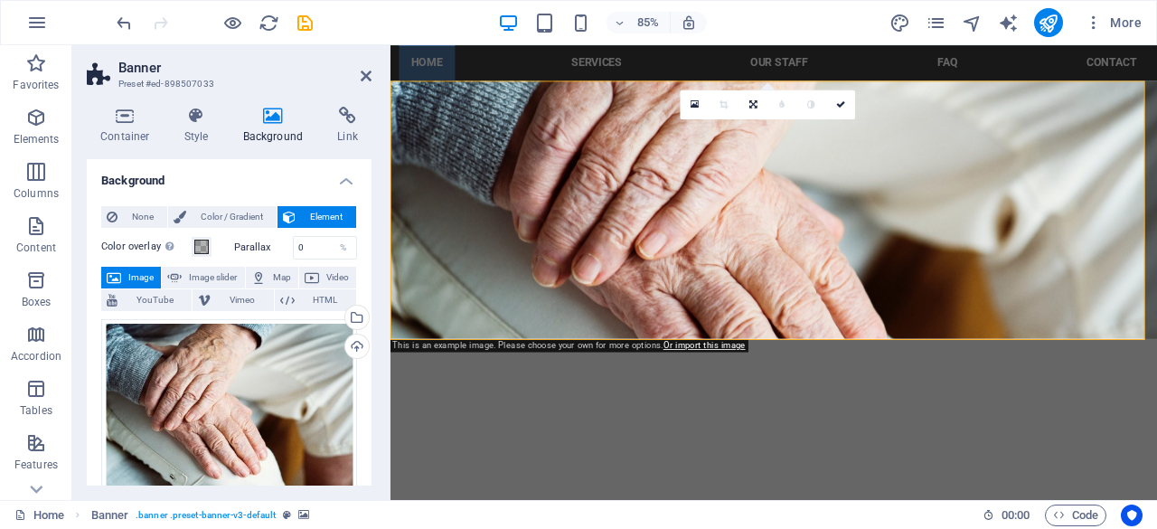
click at [145, 272] on span "Image" at bounding box center [141, 278] width 29 height 22
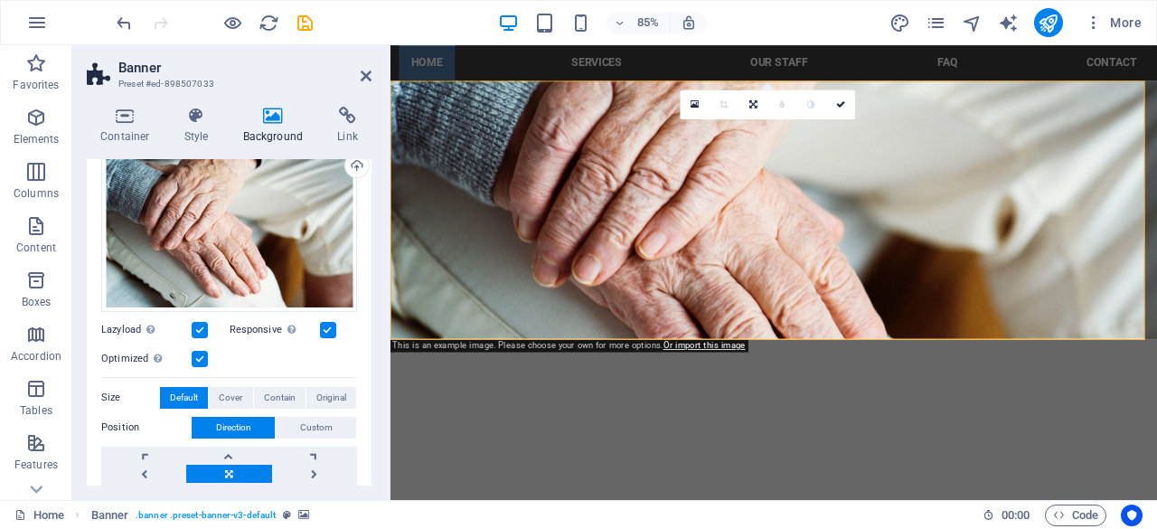
scroll to position [90, 0]
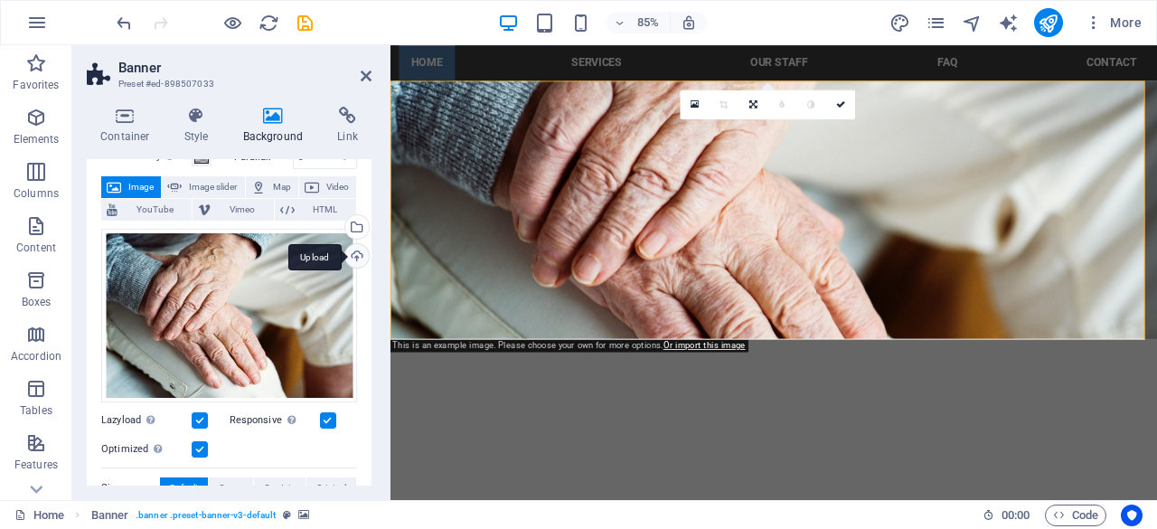
click at [349, 252] on div "Upload" at bounding box center [355, 257] width 27 height 27
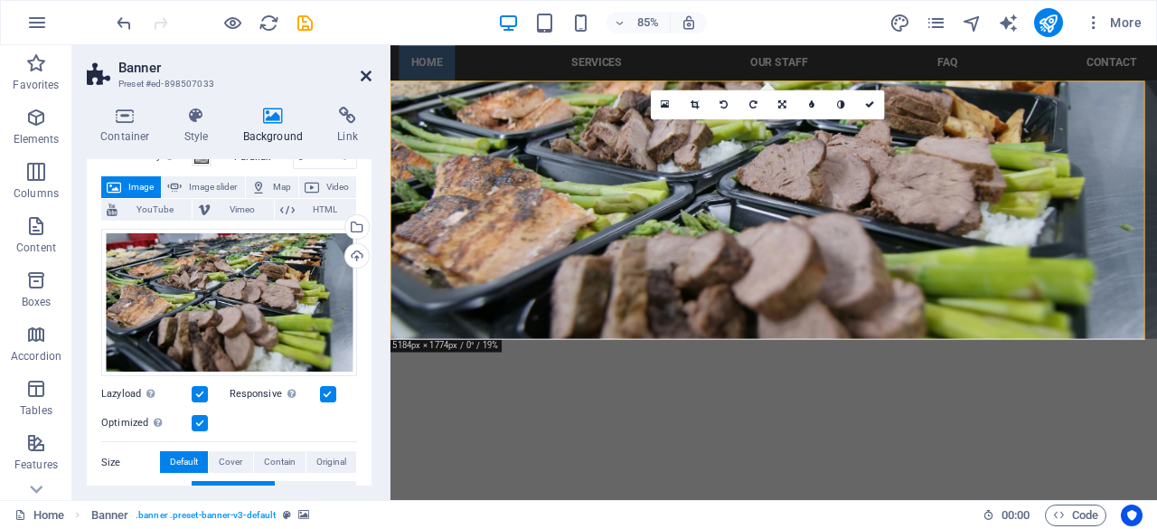
click at [368, 78] on icon at bounding box center [366, 76] width 11 height 14
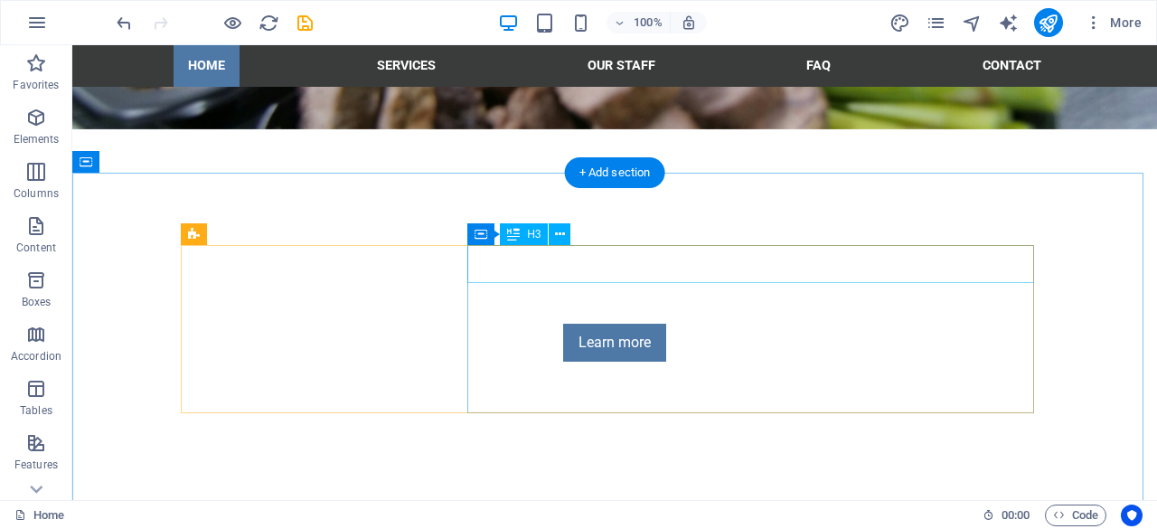
scroll to position [271, 0]
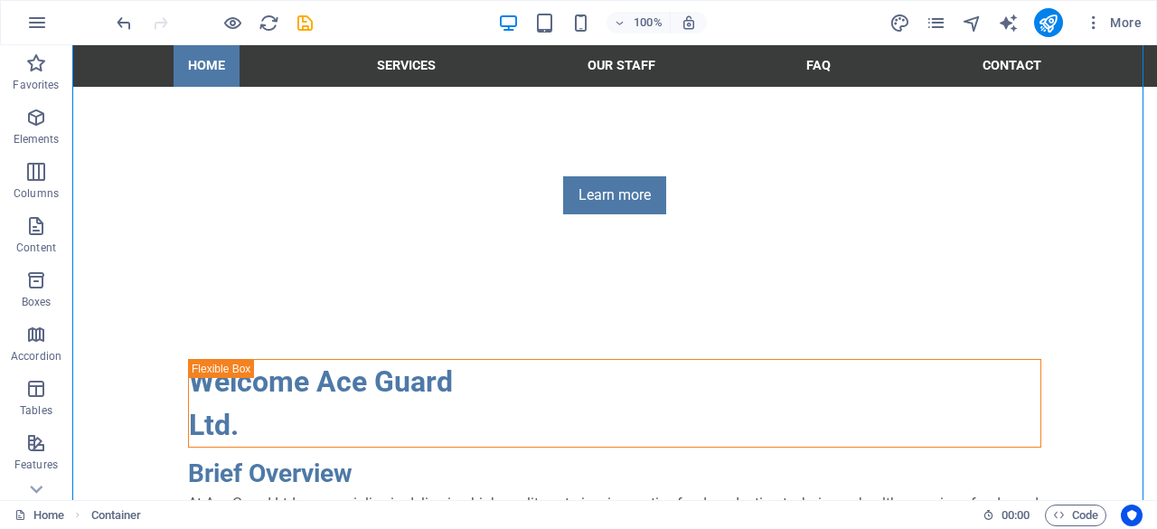
scroll to position [452, 0]
